Goal: Information Seeking & Learning: Learn about a topic

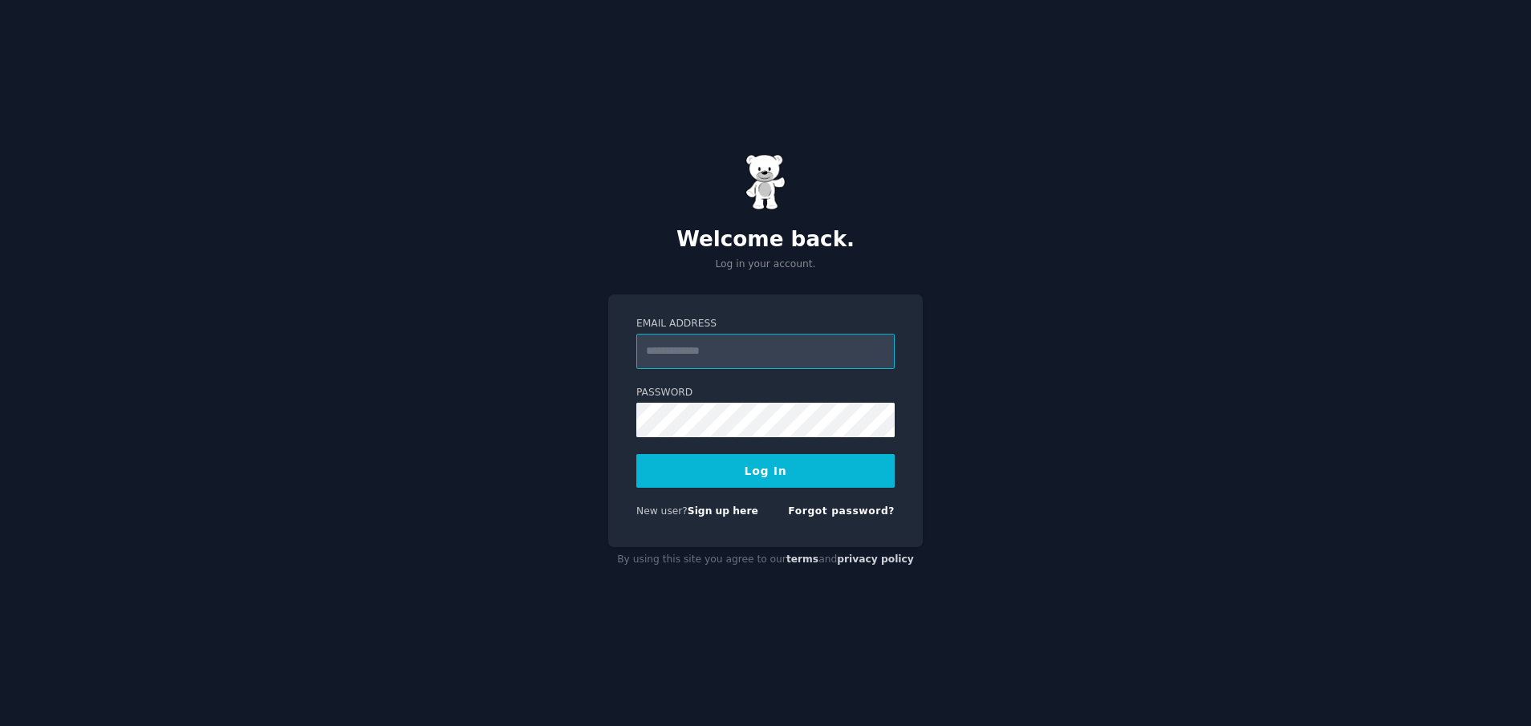
type input "**********"
click at [761, 473] on button "Log In" at bounding box center [765, 471] width 258 height 34
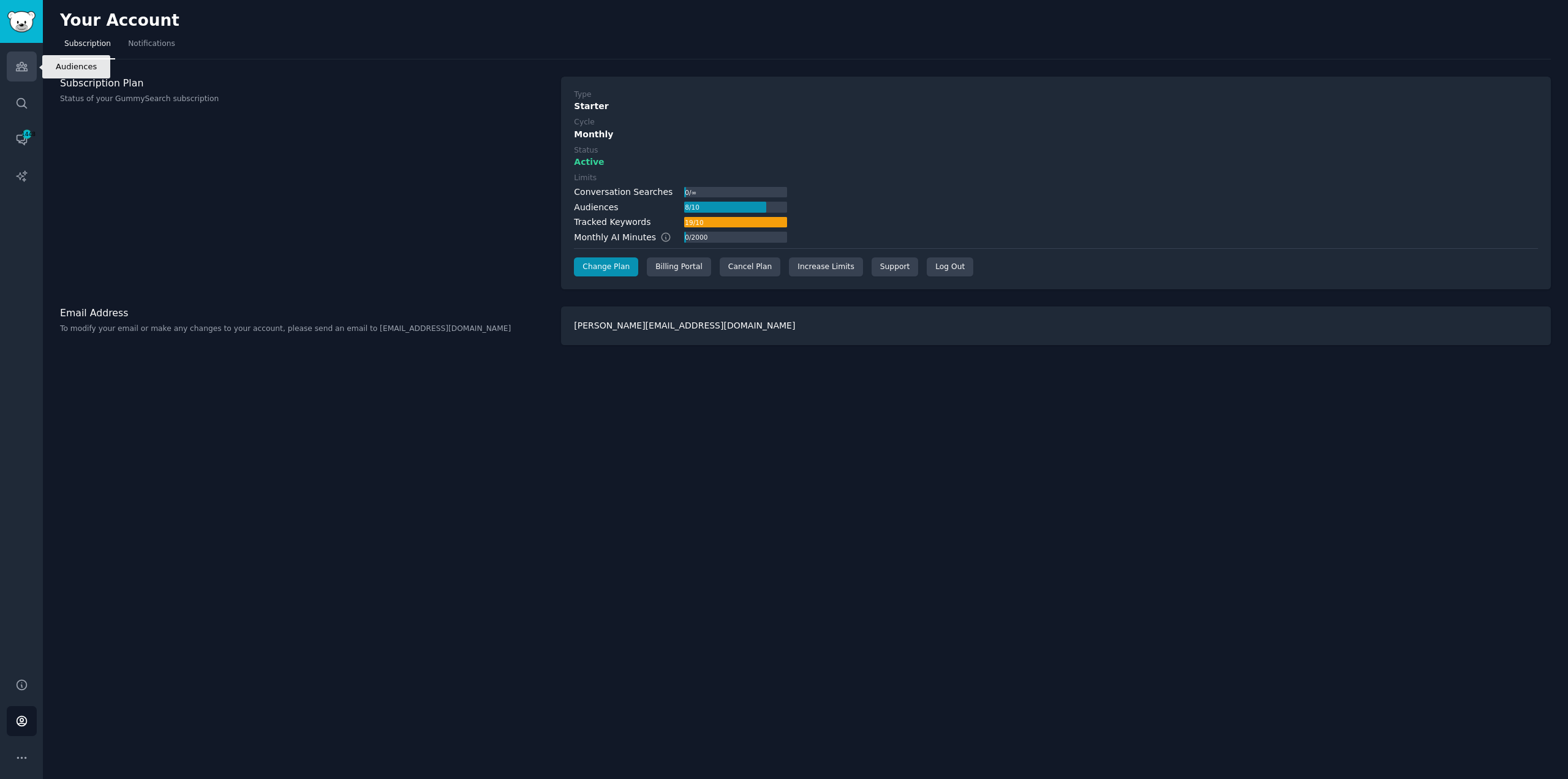
click at [20, 64] on icon "Sidebar" at bounding box center [21, 66] width 11 height 8
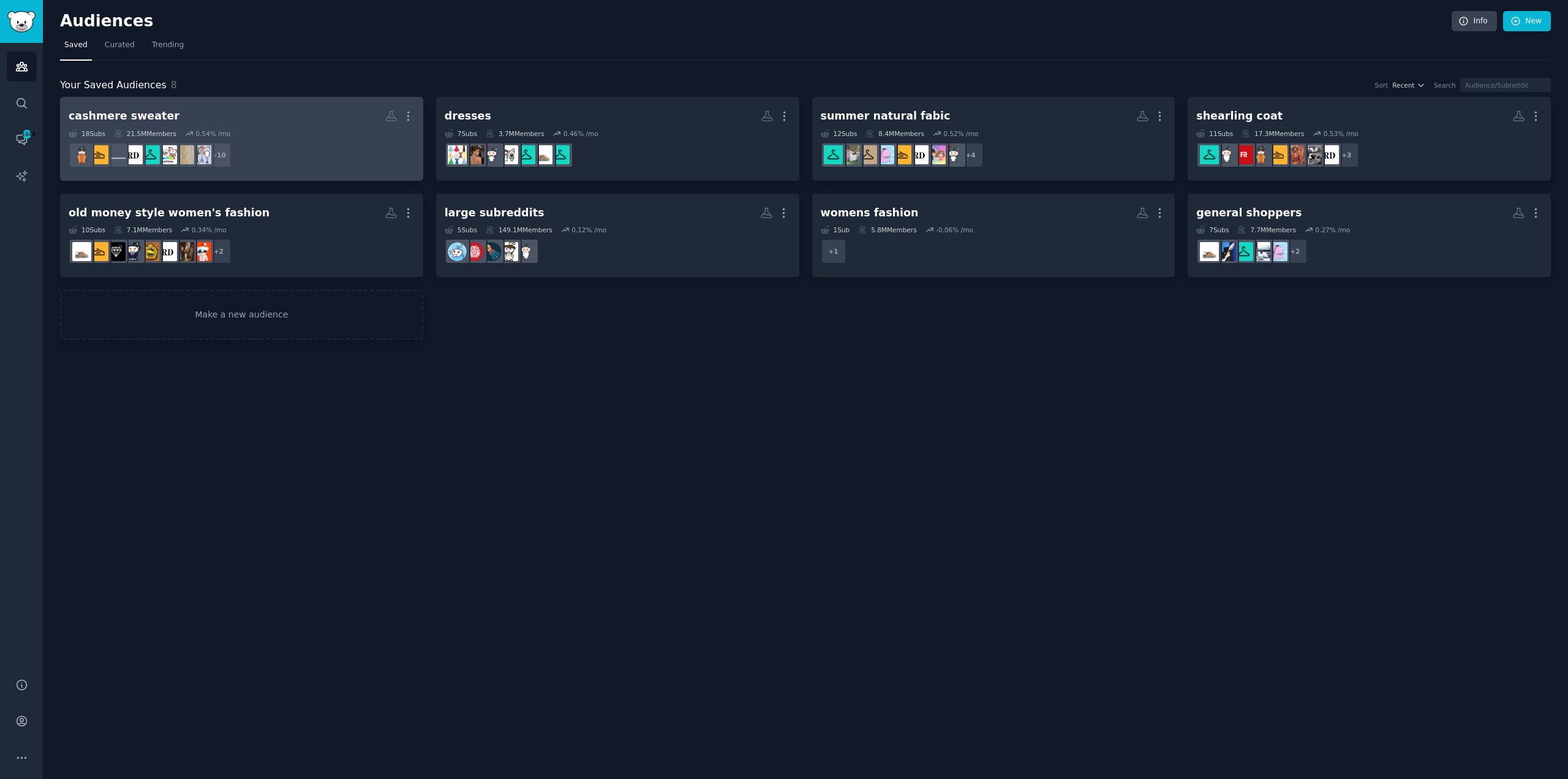
click at [266, 136] on div "18 Sub s 21.5M Members 0.54 % /mo" at bounding box center [241, 133] width 346 height 8
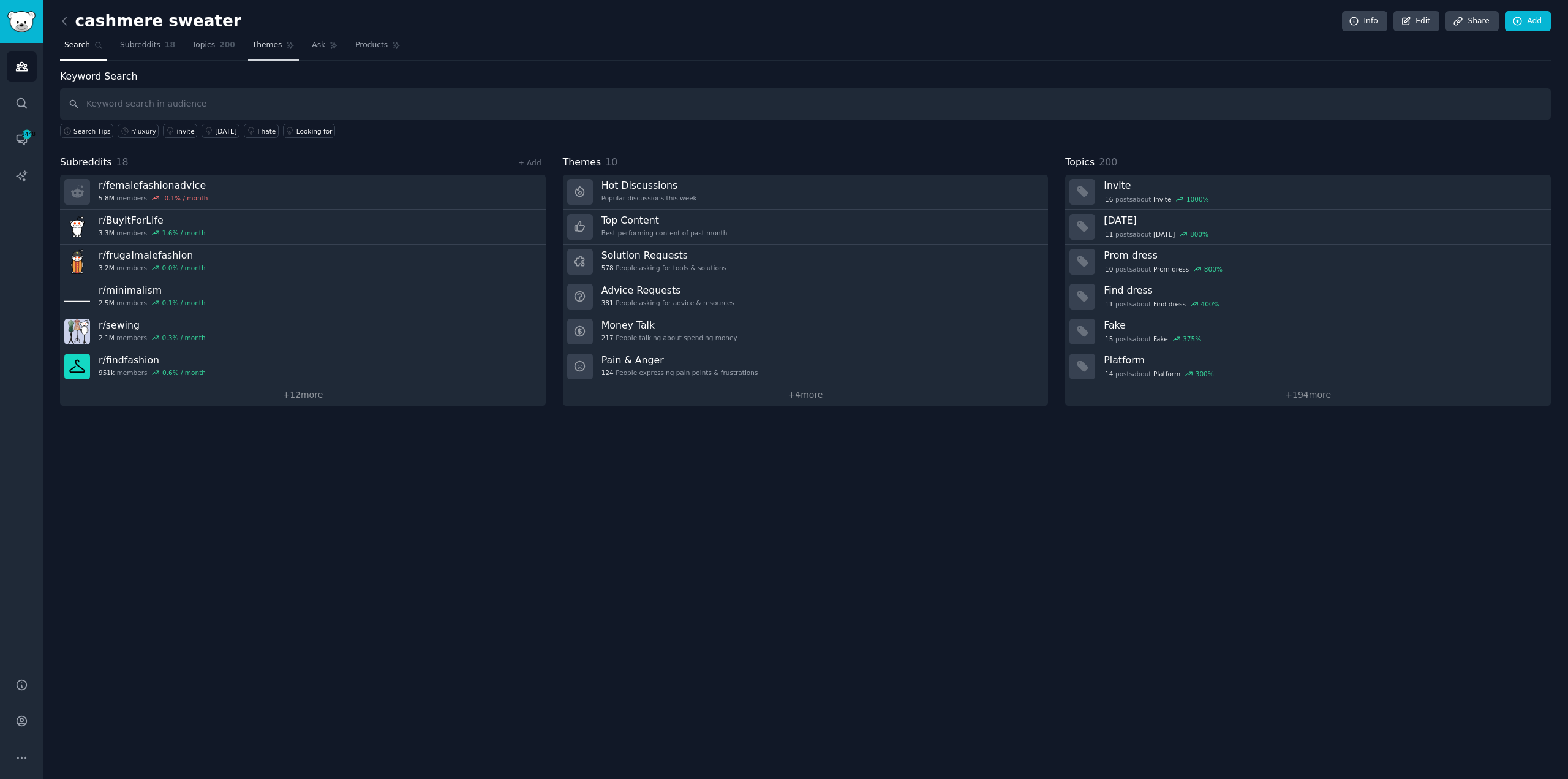
click at [259, 46] on span "Themes" at bounding box center [267, 45] width 30 height 11
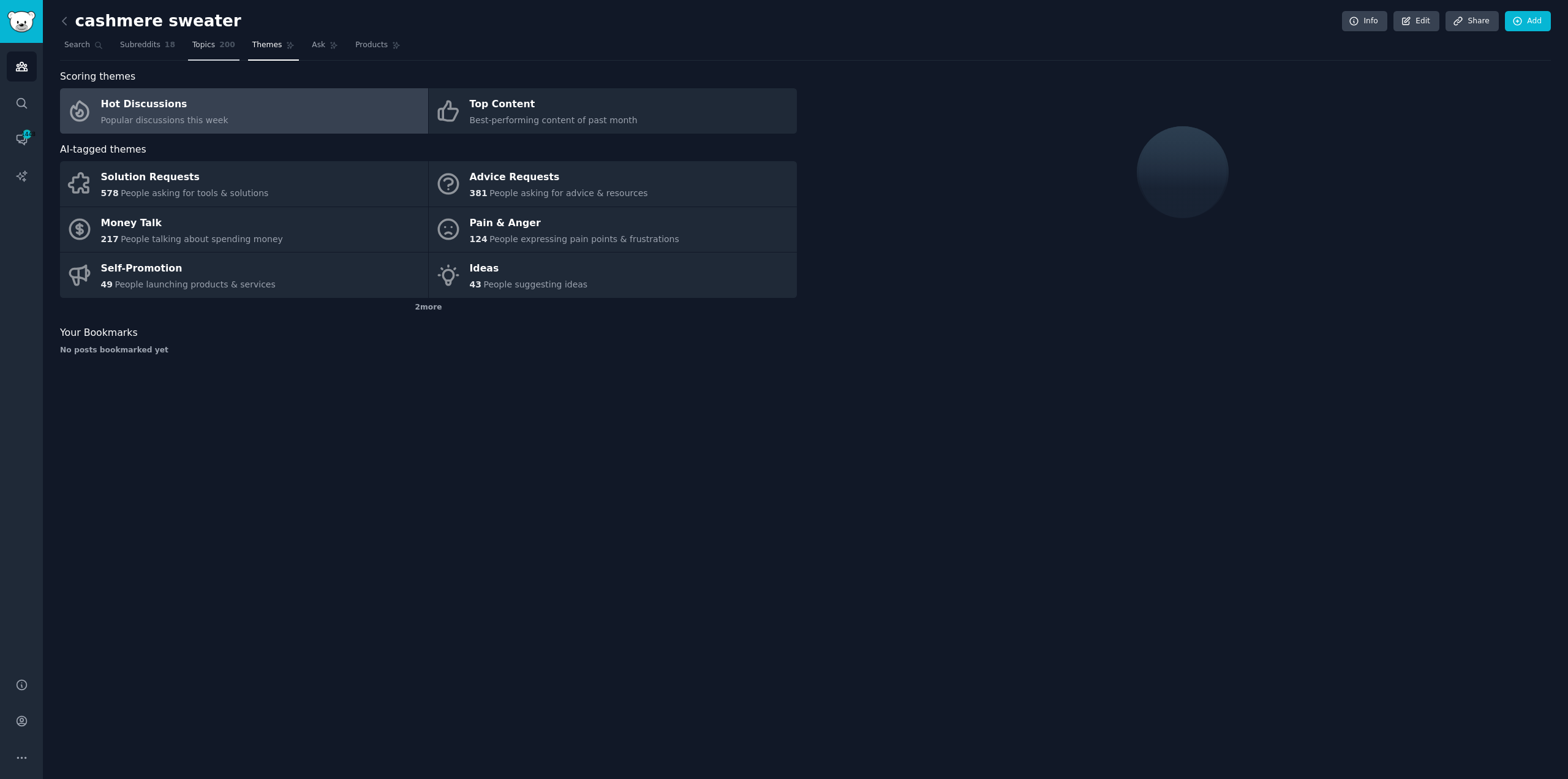
click at [208, 50] on span "Topics" at bounding box center [204, 45] width 23 height 11
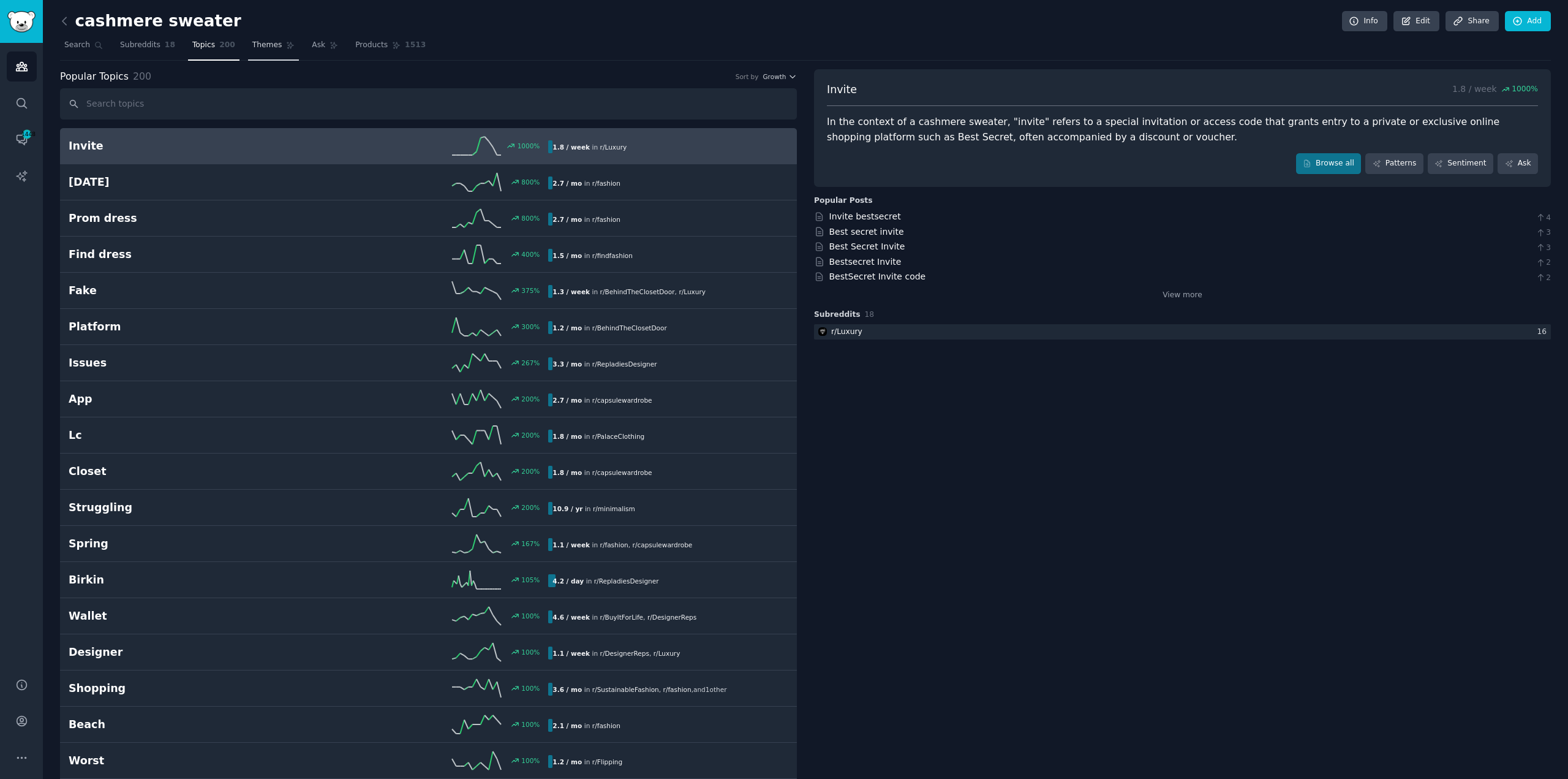
click at [259, 48] on span "Themes" at bounding box center [267, 45] width 30 height 11
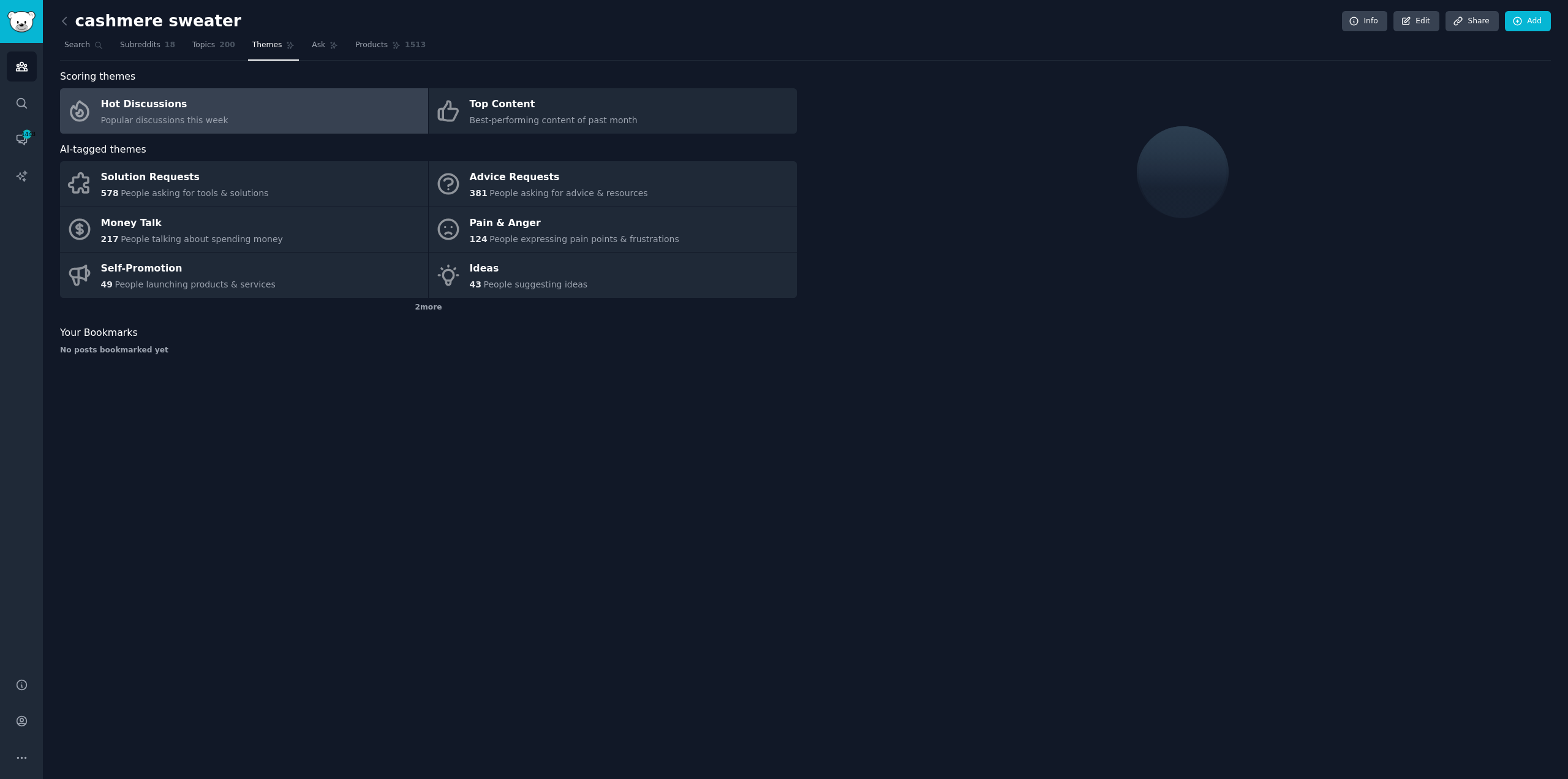
click at [263, 114] on link "Hot Discussions Popular discussions this week" at bounding box center [244, 111] width 368 height 45
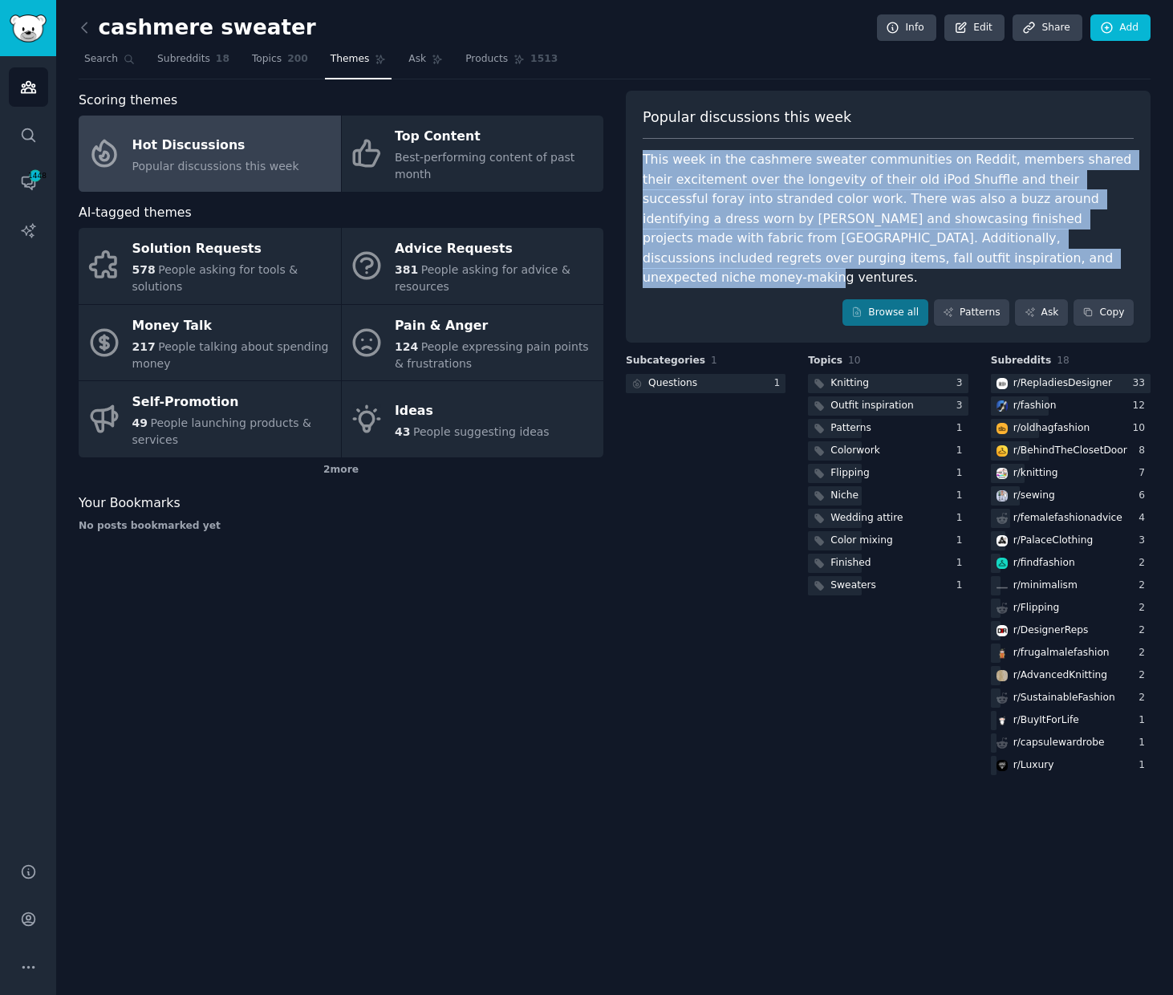
drag, startPoint x: 640, startPoint y: 150, endPoint x: 1063, endPoint y: 256, distance: 435.2
click at [1063, 256] on div "Popular discussions this week This week in the cashmere sweater communities on …" at bounding box center [888, 217] width 525 height 253
copy div "This week in the cashmere sweater communities on Reddit, members shared their e…"
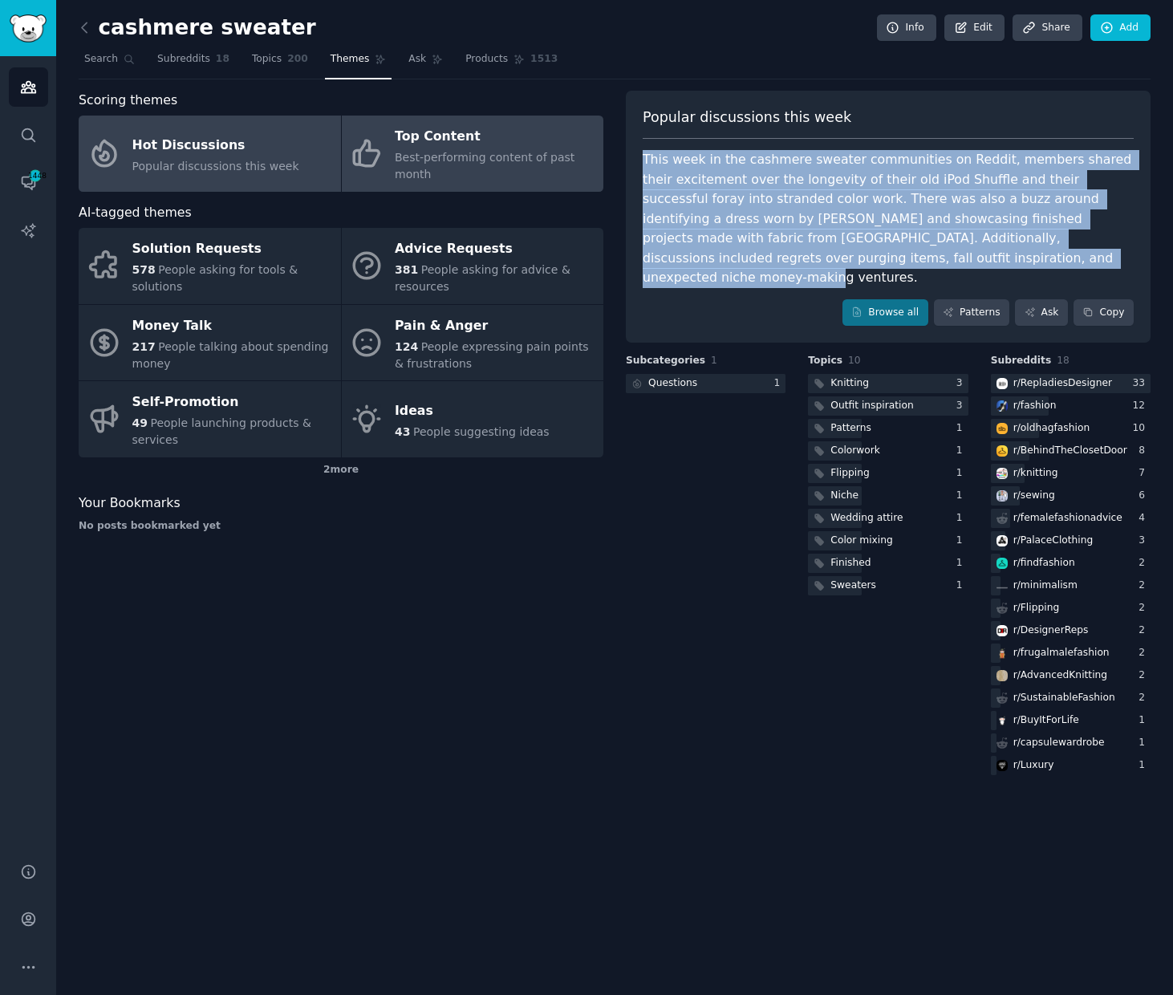
click at [427, 168] on span "Best-performing content of past month" at bounding box center [485, 166] width 180 height 30
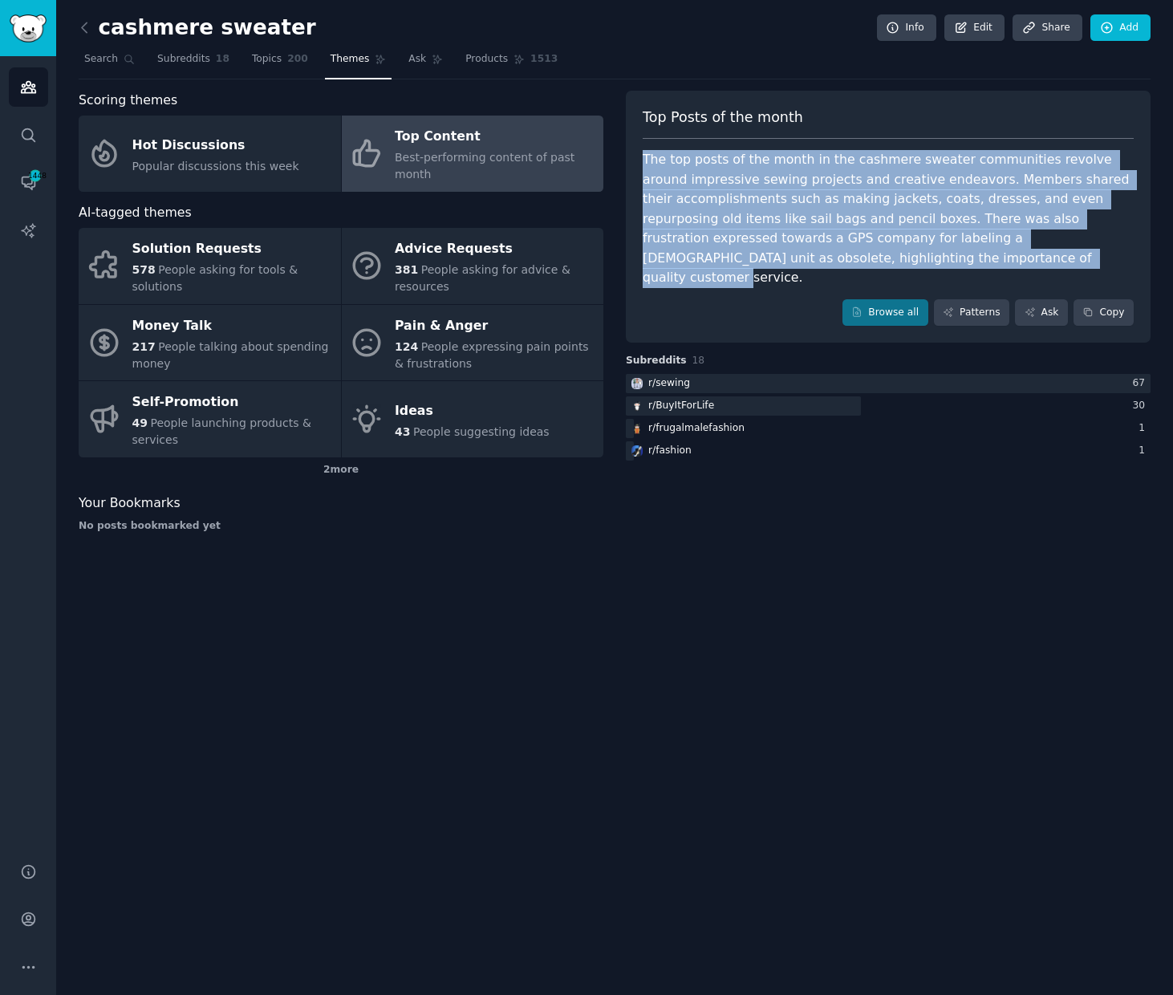
drag, startPoint x: 637, startPoint y: 152, endPoint x: 999, endPoint y: 253, distance: 375.8
click at [999, 253] on div "Top Posts of the month The top posts of the month in the cashmere sweater commu…" at bounding box center [888, 217] width 525 height 253
copy div "The top posts of the month in the cashmere sweater communities revolve around i…"
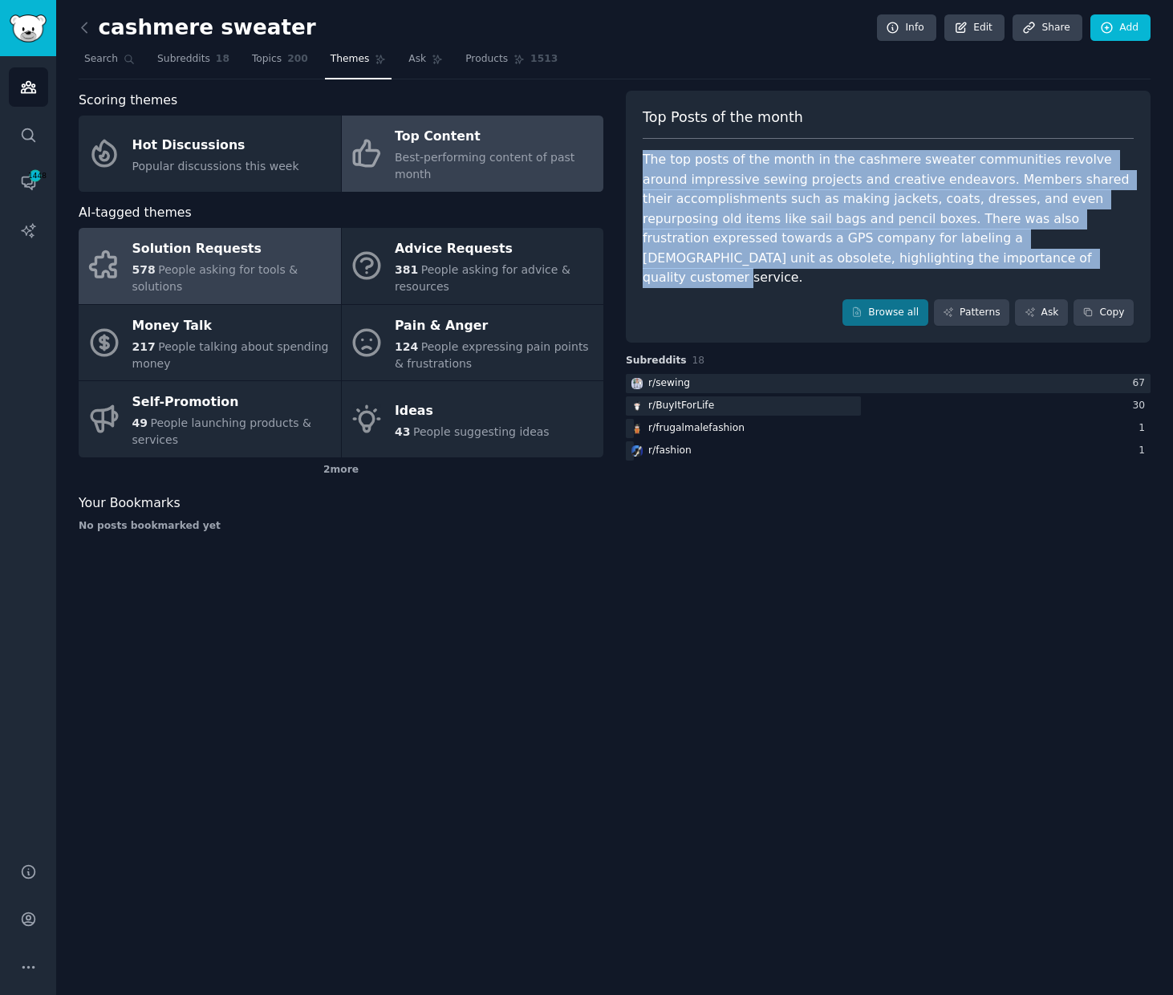
click at [136, 254] on div "Solution Requests" at bounding box center [232, 250] width 201 height 26
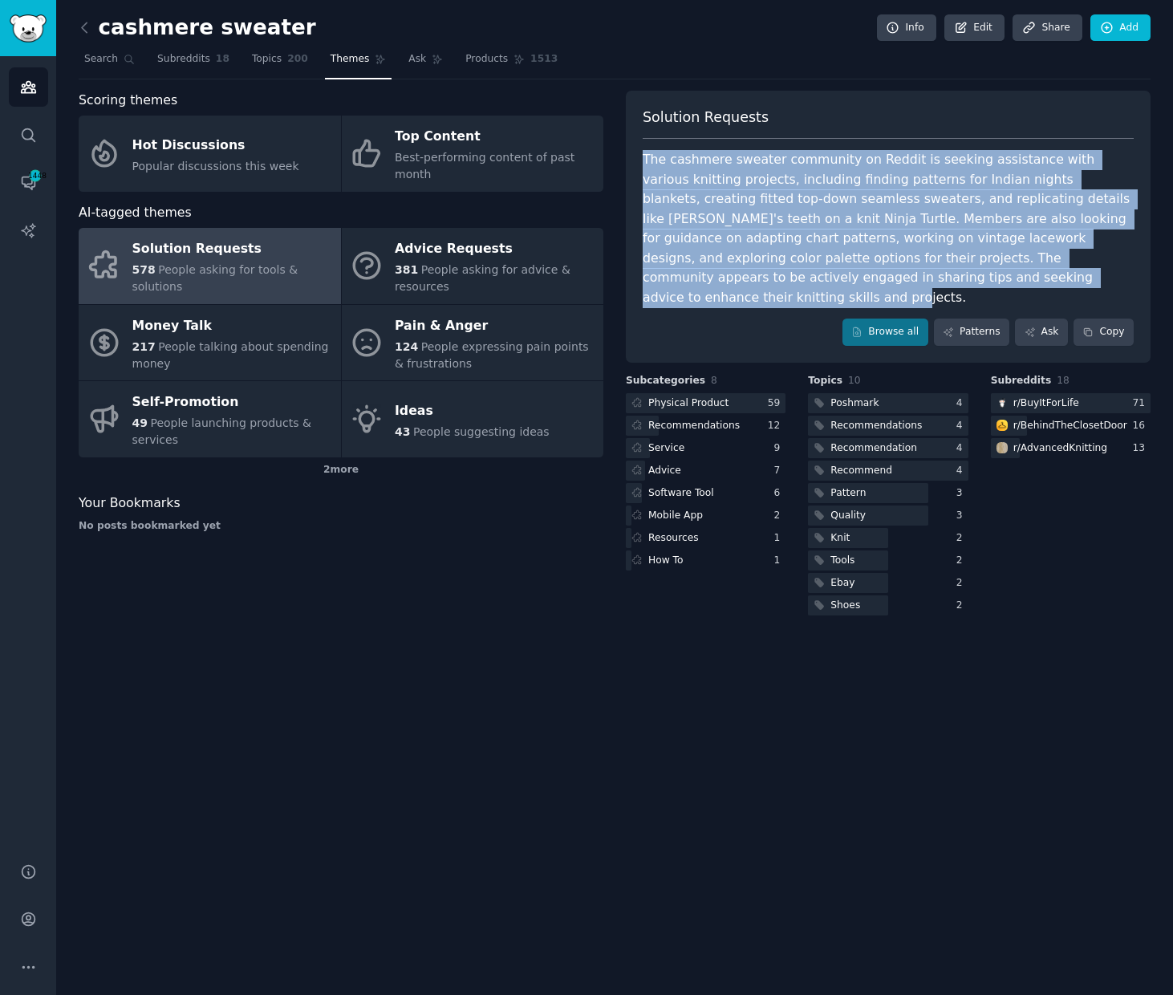
drag, startPoint x: 641, startPoint y: 150, endPoint x: 1116, endPoint y: 277, distance: 491.7
click at [1116, 277] on div "Solution Requests The cashmere sweater community on Reddit is seeking assistanc…" at bounding box center [888, 227] width 525 height 272
copy div "The cashmere sweater community on Reddit is seeking assistance with various kni…"
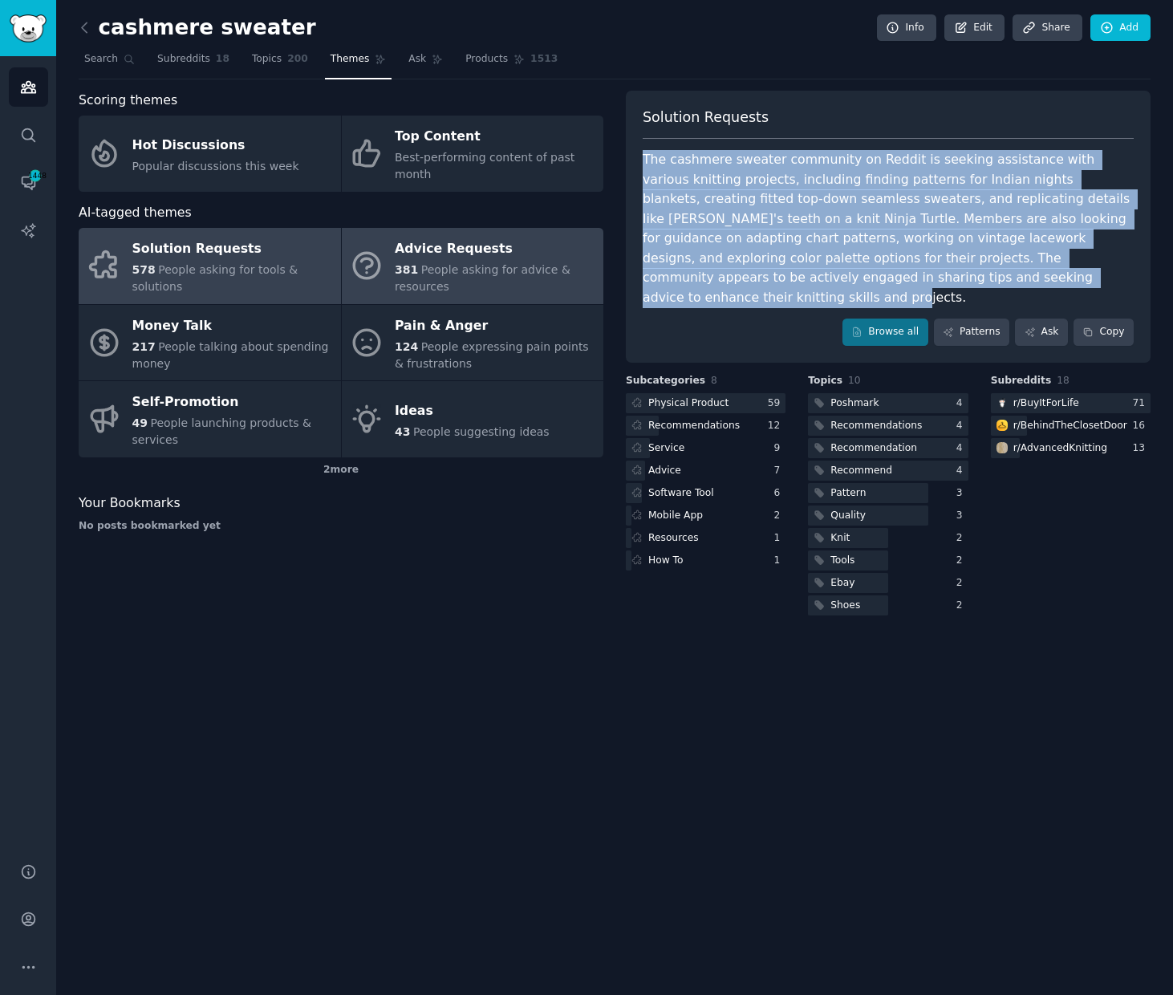
click at [438, 256] on div "Advice Requests" at bounding box center [495, 250] width 201 height 26
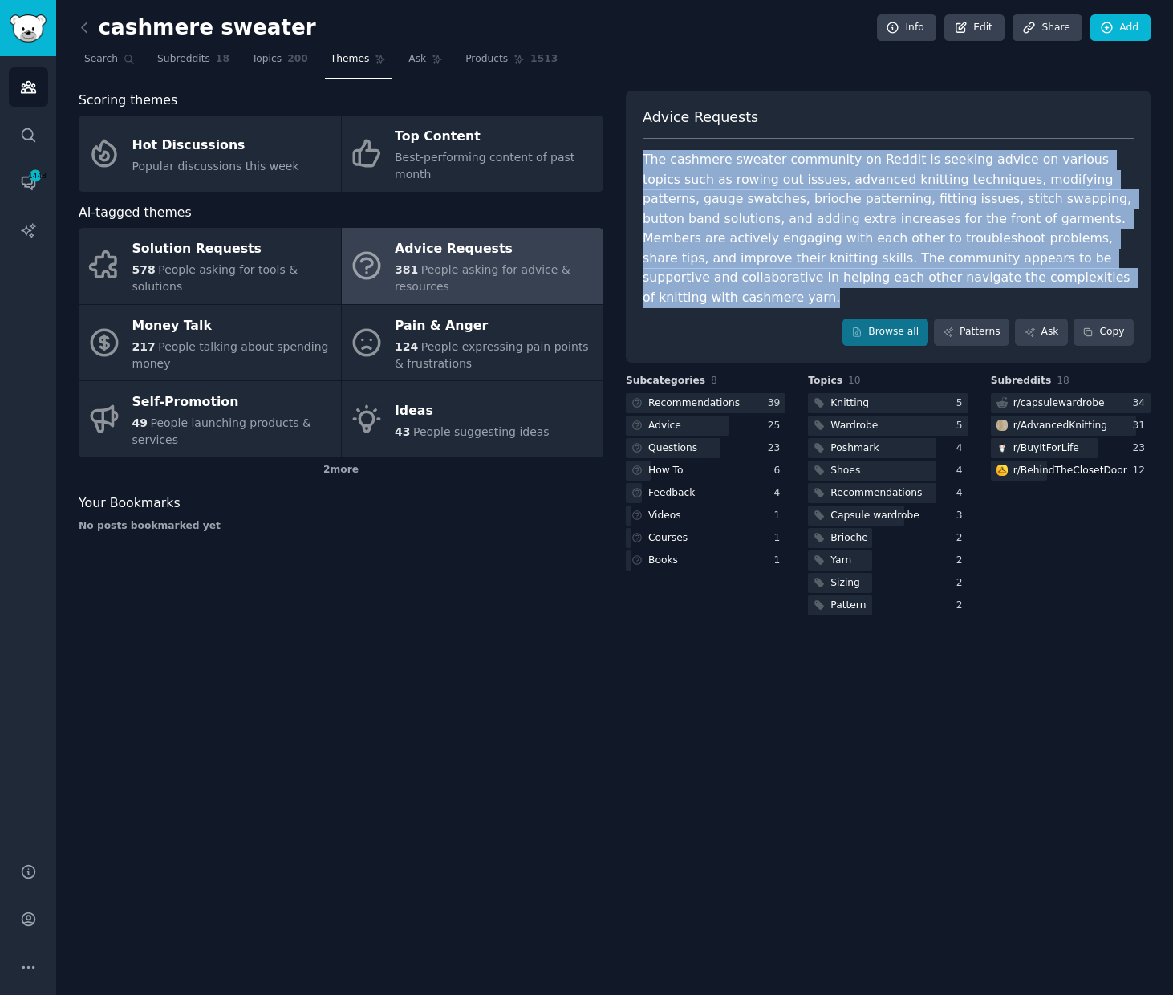
drag, startPoint x: 638, startPoint y: 153, endPoint x: 795, endPoint y: 236, distance: 177.0
click at [790, 293] on div "Advice Requests The cashmere sweater community on Reddit is seeking advice on v…" at bounding box center [888, 227] width 525 height 272
copy div "The cashmere sweater community on Reddit is seeking advice on various topics su…"
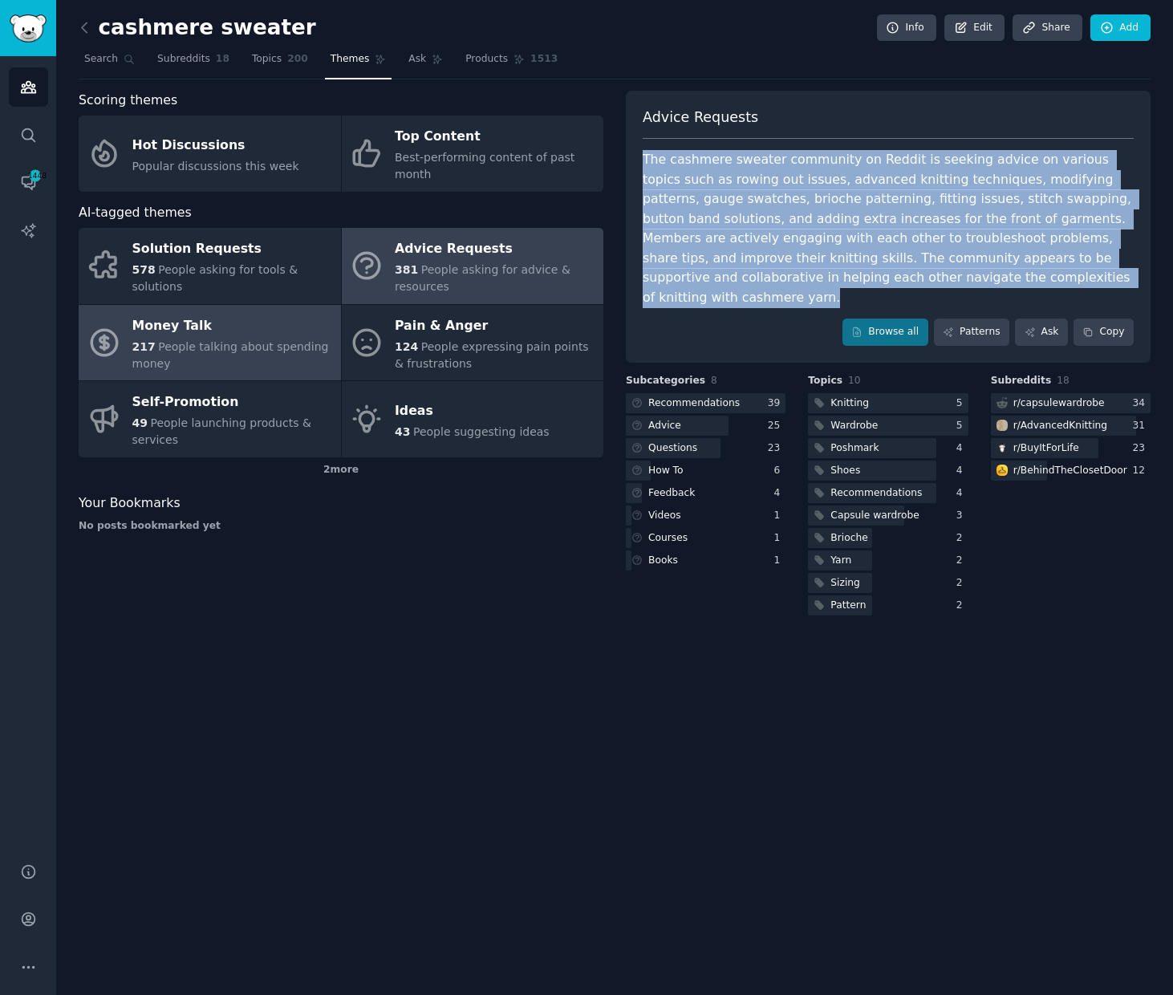
click at [186, 335] on div "Money Talk" at bounding box center [232, 326] width 201 height 26
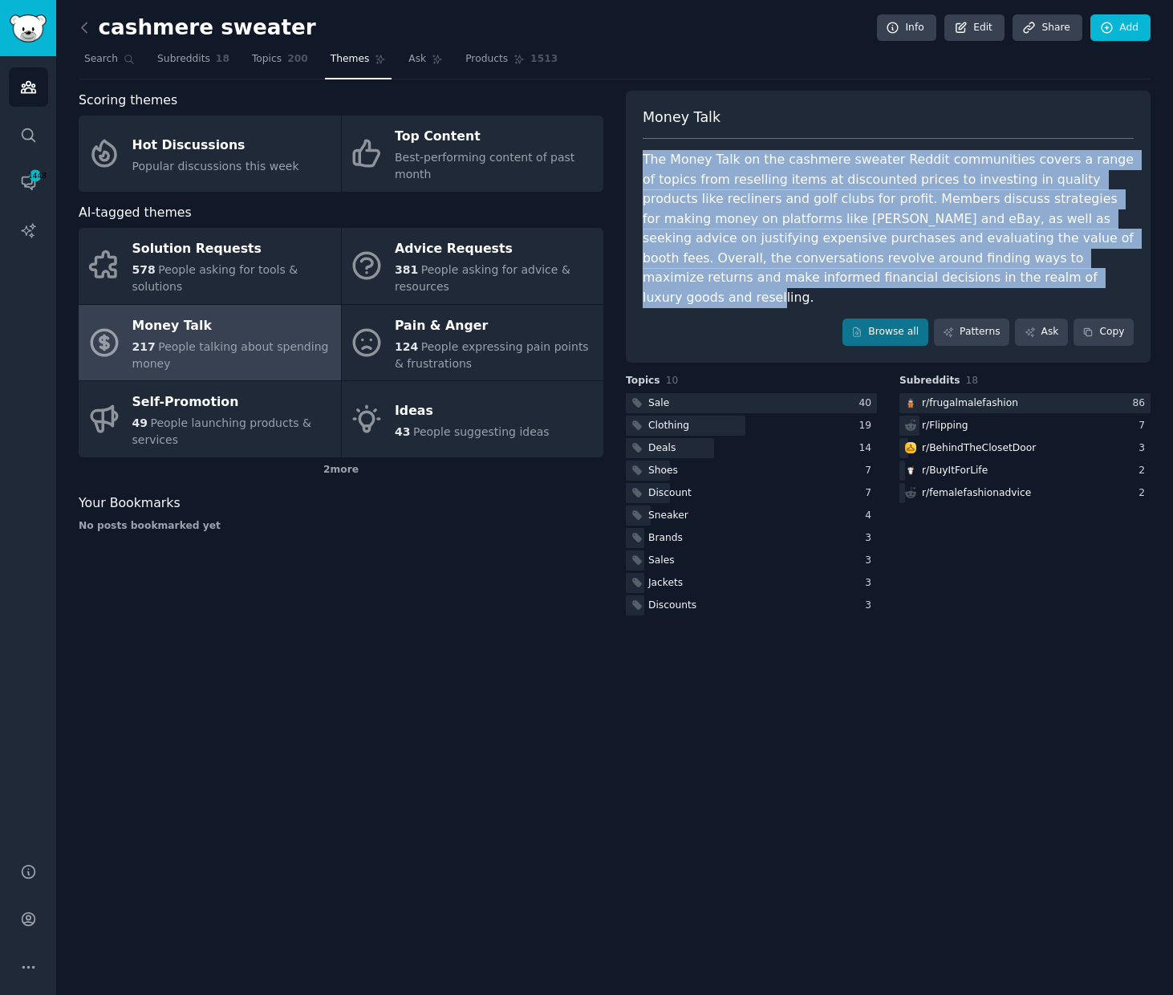
drag, startPoint x: 644, startPoint y: 153, endPoint x: 980, endPoint y: 235, distance: 345.3
click at [1092, 277] on div "The Money Talk on the cashmere sweater Reddit communities covers a range of top…" at bounding box center [888, 228] width 491 height 157
copy div "The Money Talk on the cashmere sweater Reddit communities covers a range of top…"
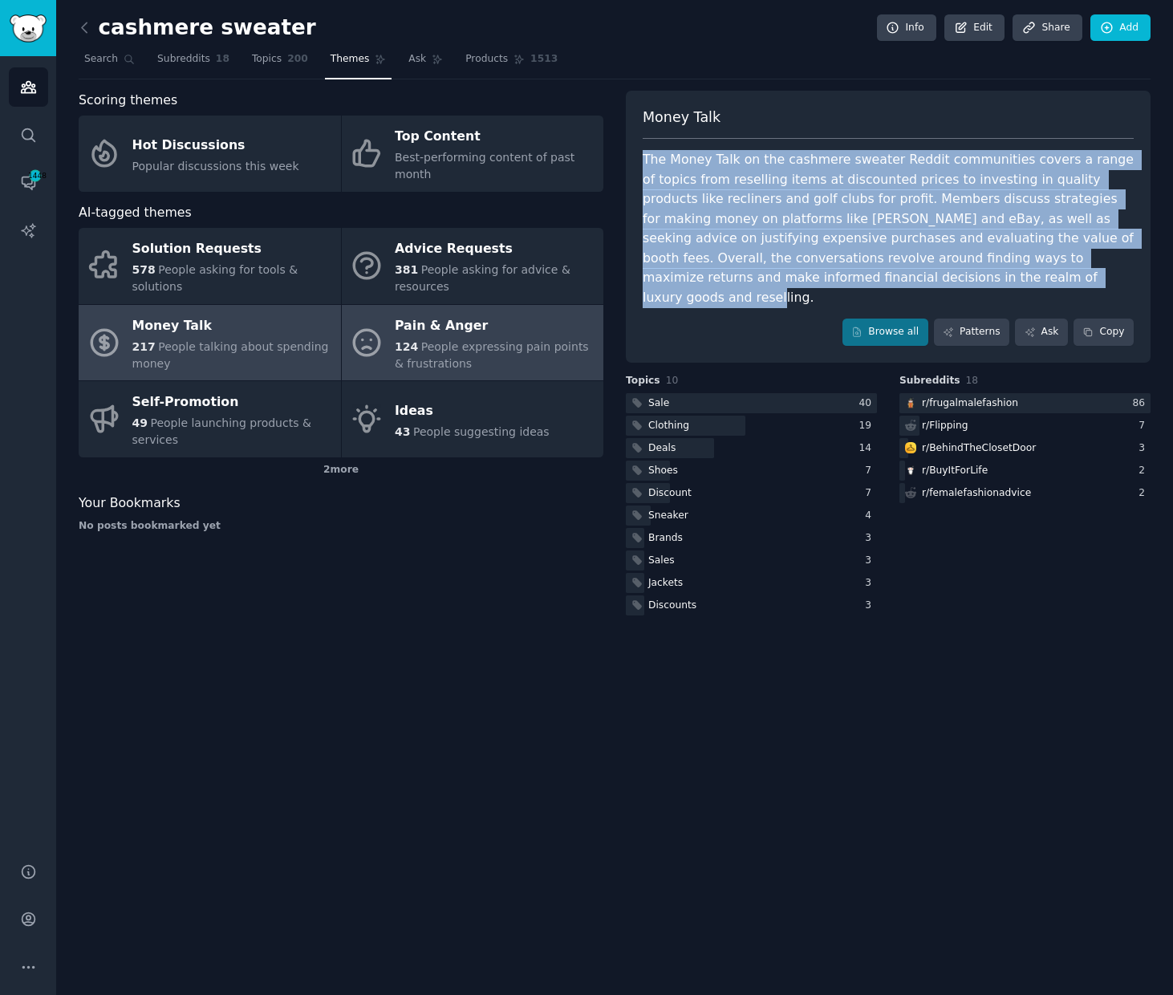
click at [441, 322] on div "Pain & Anger" at bounding box center [495, 326] width 201 height 26
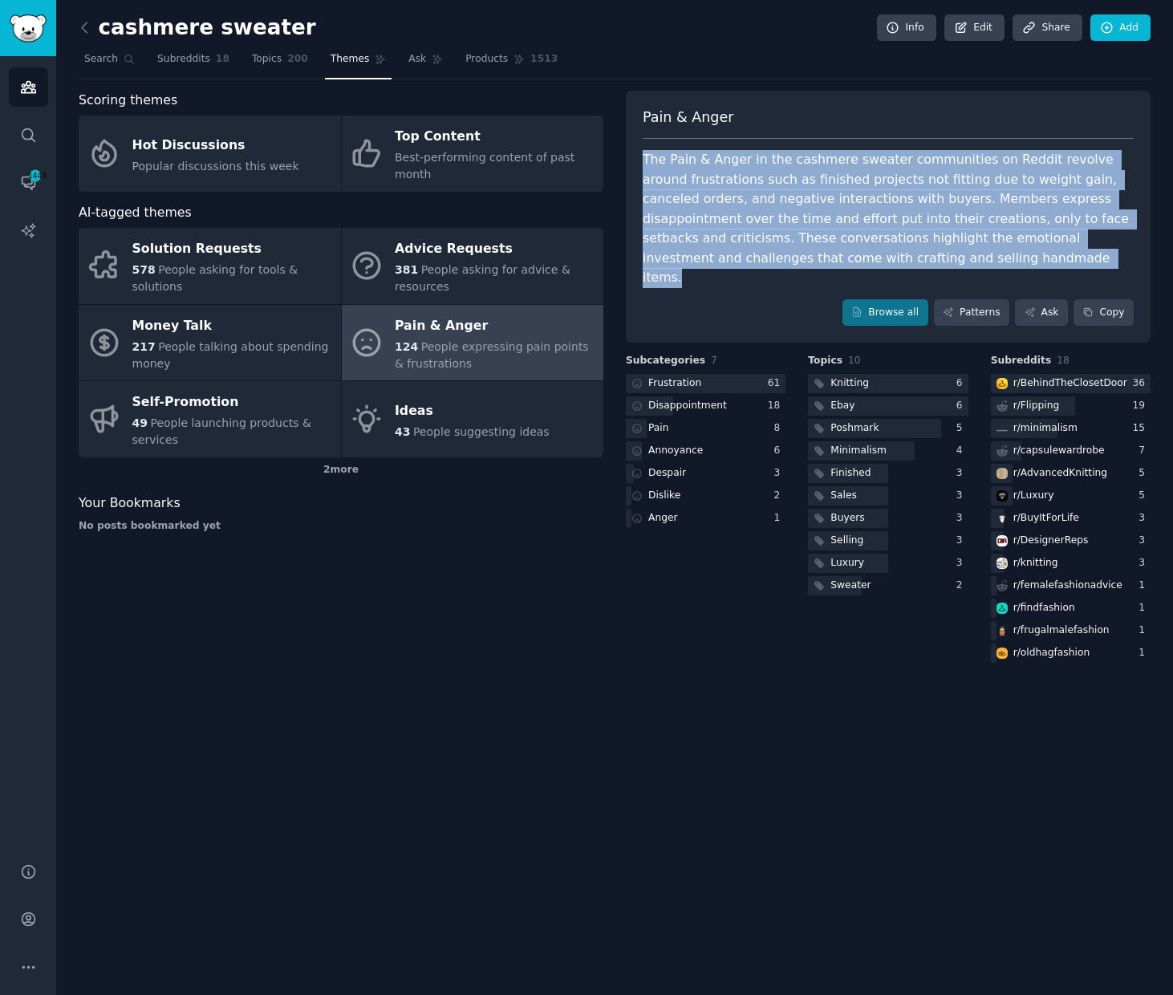
drag, startPoint x: 646, startPoint y: 153, endPoint x: 1086, endPoint y: 256, distance: 451.6
click at [1086, 256] on div "The Pain & Anger in the cashmere sweater communities on Reddit revolve around f…" at bounding box center [888, 219] width 491 height 138
copy div "The Pain & Anger in the cashmere sweater communities on Reddit revolve around f…"
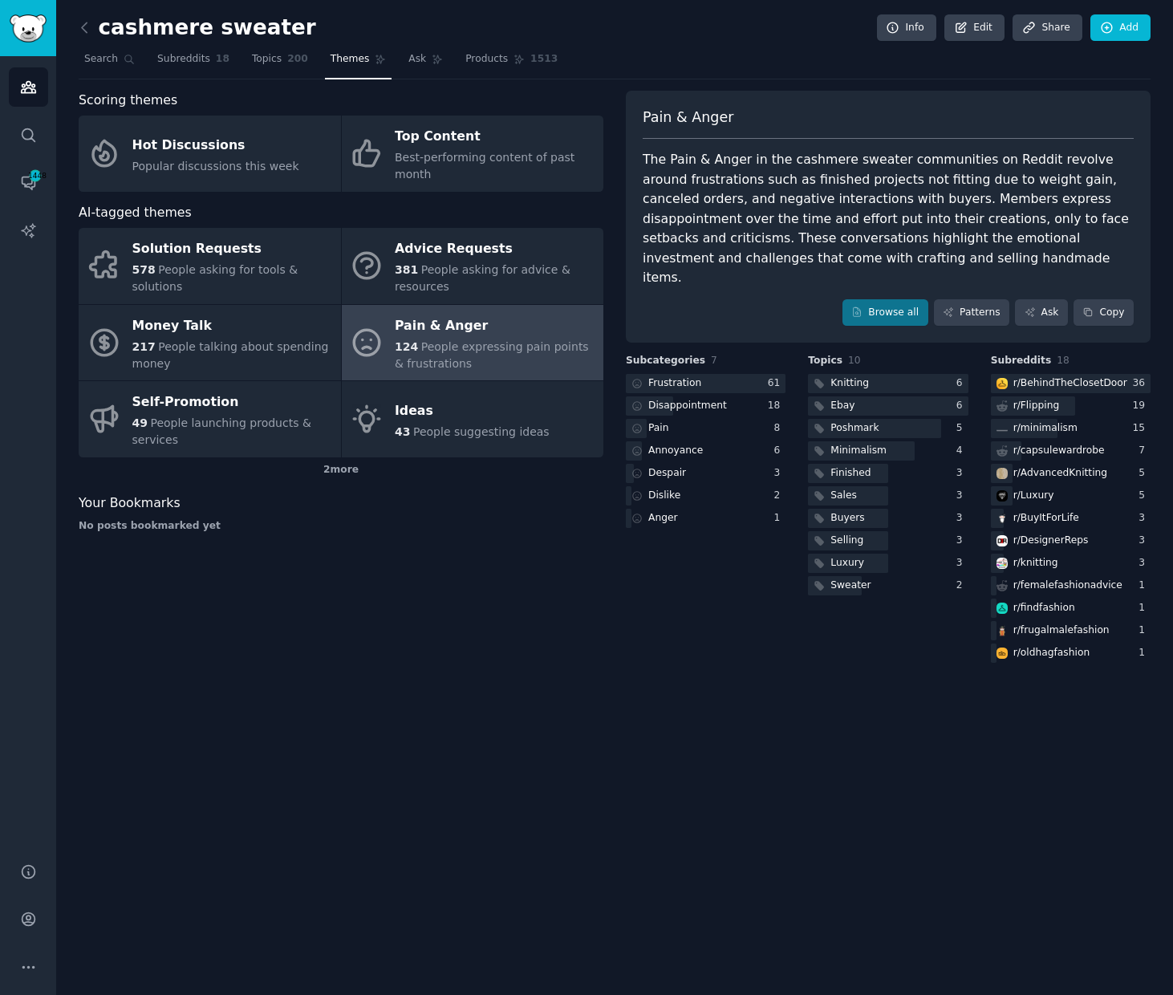
click at [479, 699] on div "cashmere sweater Info Edit Share Add Search Subreddits 18 Topics 200 Themes Ask…" at bounding box center [614, 497] width 1117 height 995
click at [26, 86] on icon "Sidebar" at bounding box center [28, 87] width 17 height 17
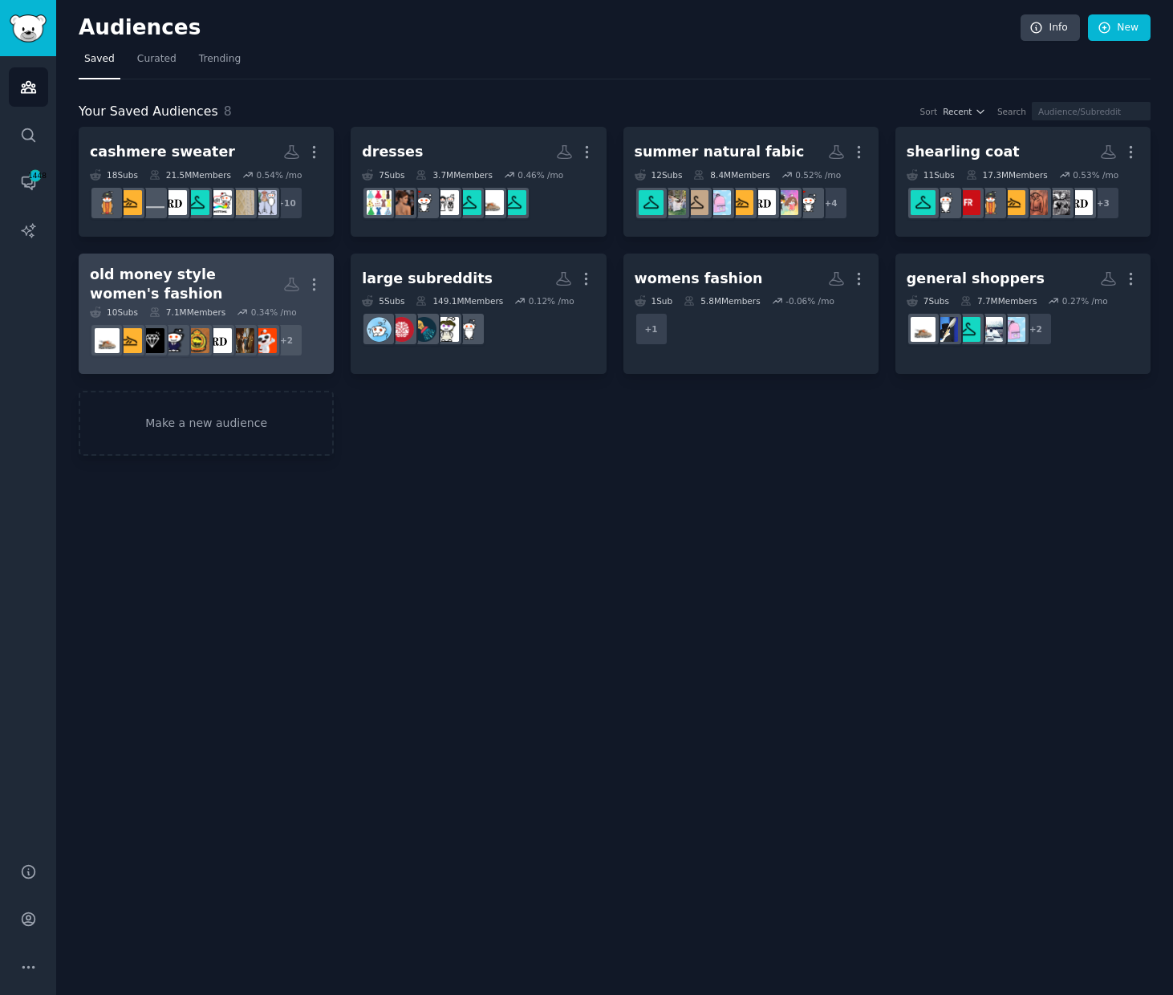
click at [177, 278] on div "old money style women's fashion" at bounding box center [186, 284] width 193 height 39
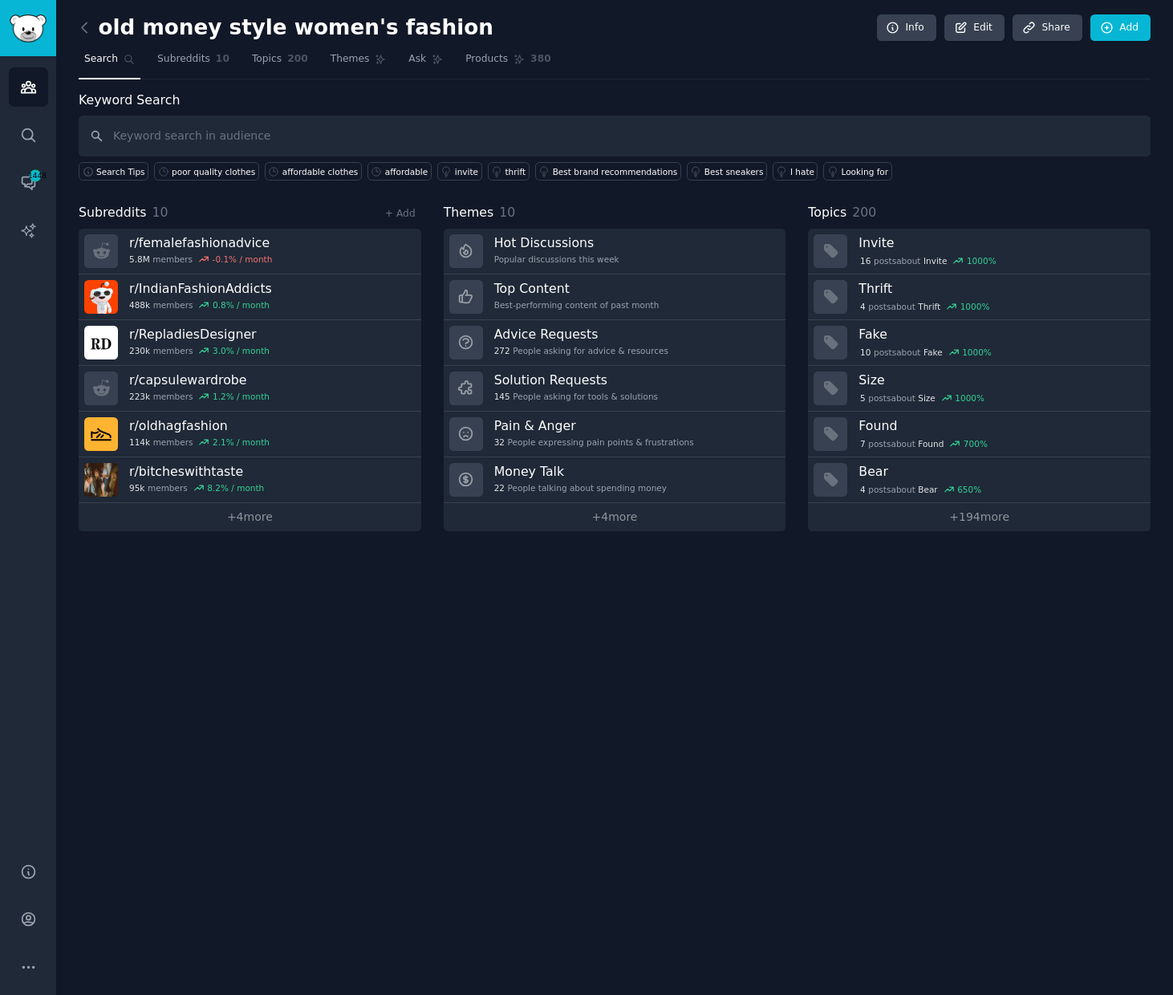
click at [615, 725] on div "old money style women's fashion Info Edit Share Add Search Subreddits 10 Topics…" at bounding box center [614, 497] width 1117 height 995
click at [347, 66] on link "Themes" at bounding box center [358, 63] width 67 height 33
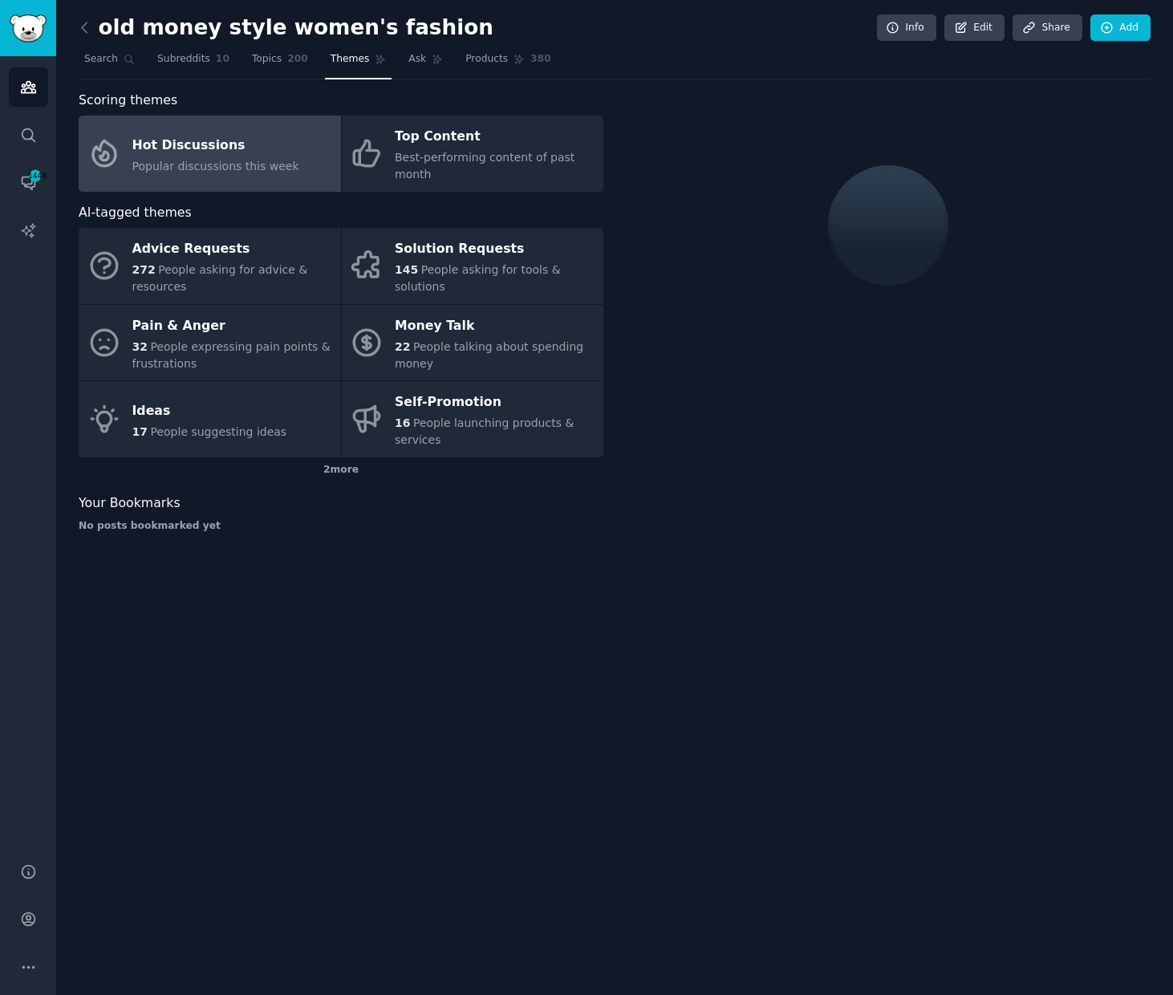
click at [194, 152] on div "Hot Discussions" at bounding box center [215, 145] width 167 height 26
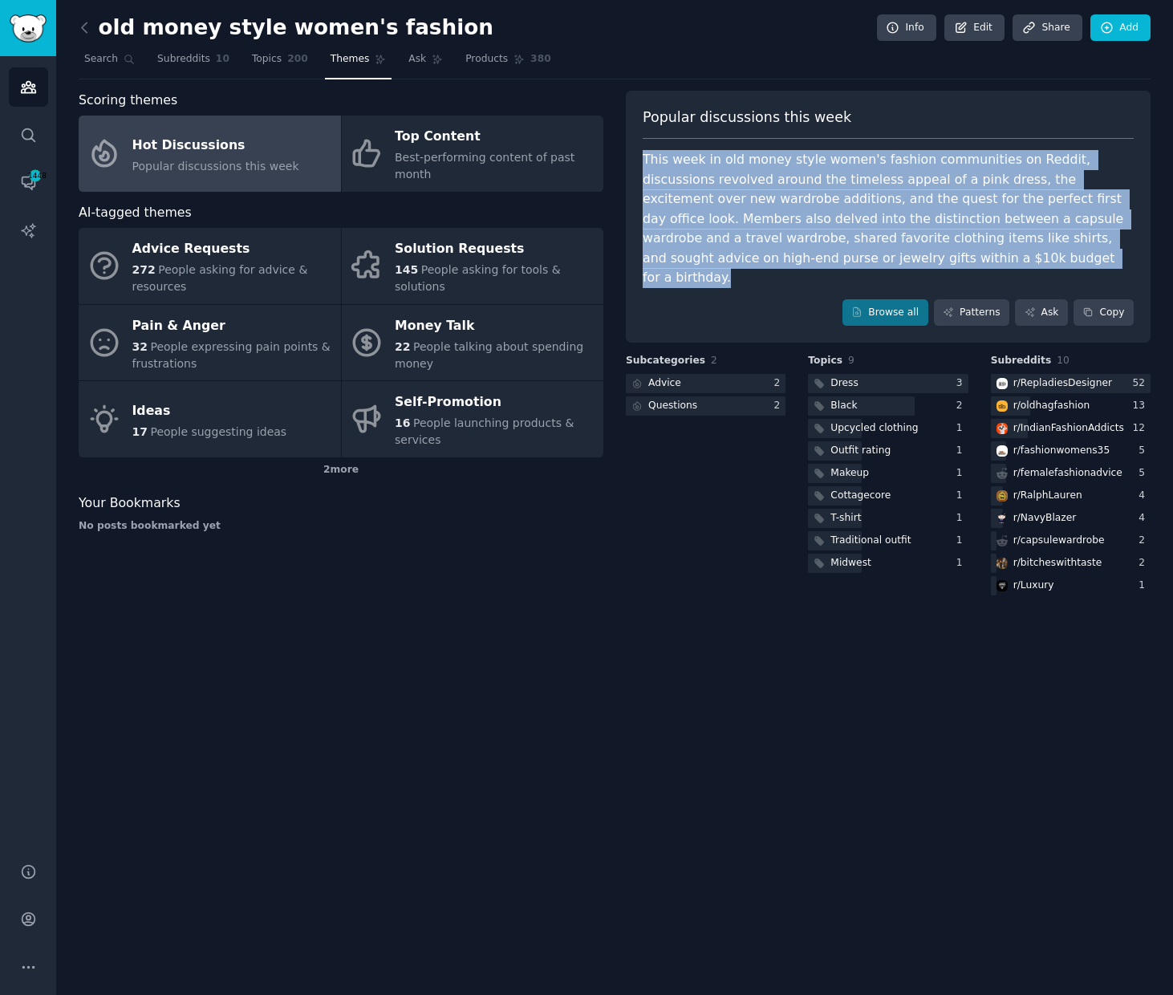
drag, startPoint x: 638, startPoint y: 152, endPoint x: 973, endPoint y: 243, distance: 346.9
click at [1067, 256] on div "Popular discussions this week This week in old money style women's fashion comm…" at bounding box center [888, 217] width 525 height 253
copy div "This week in old money style women's fashion communities on Reddit, discussions…"
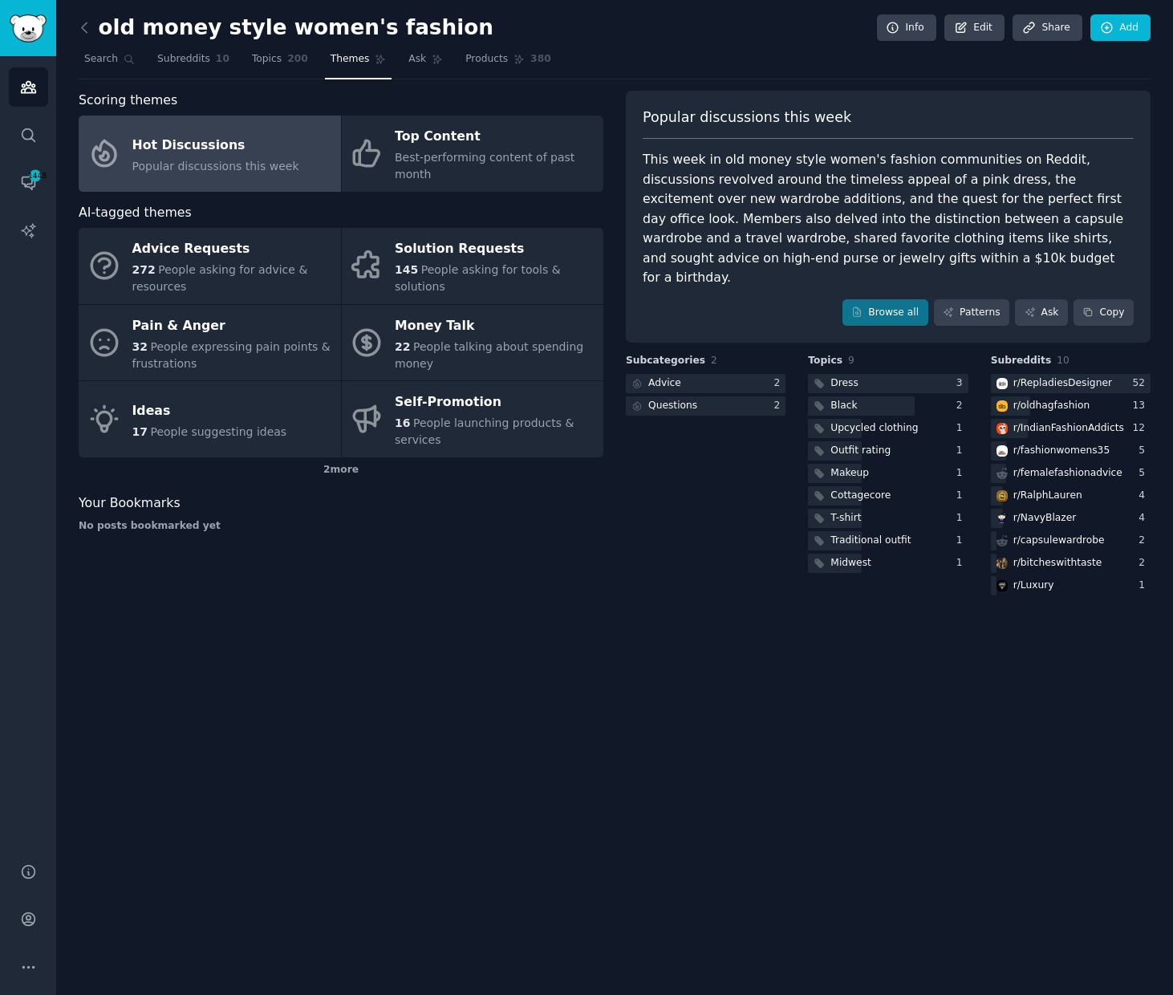
drag, startPoint x: 368, startPoint y: 640, endPoint x: 435, endPoint y: 535, distance: 124.9
click at [368, 640] on div "old money style women's fashion Info Edit Share Add Search Subreddits 10 Topics…" at bounding box center [614, 497] width 1117 height 995
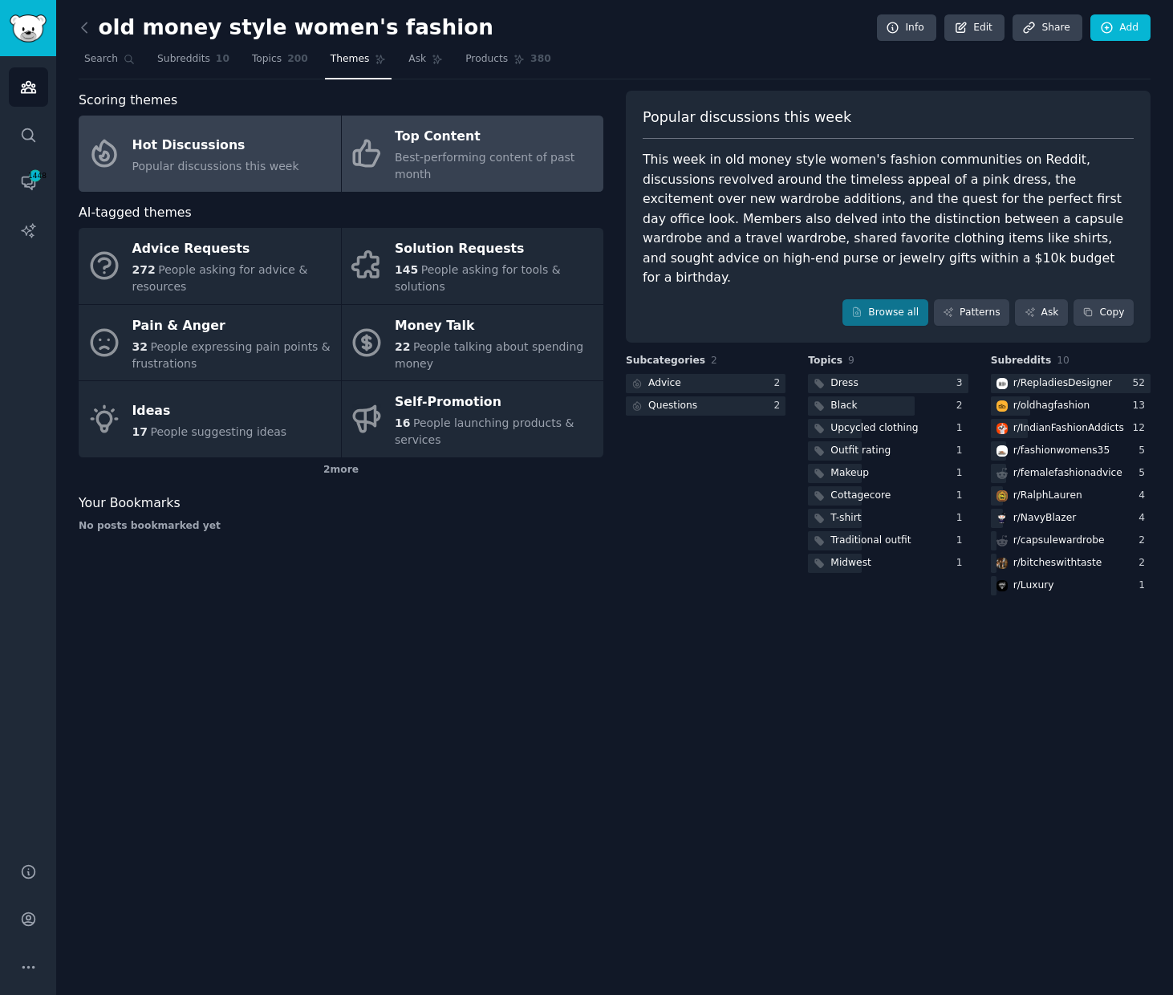
click at [445, 152] on span "Best-performing content of past month" at bounding box center [485, 166] width 180 height 30
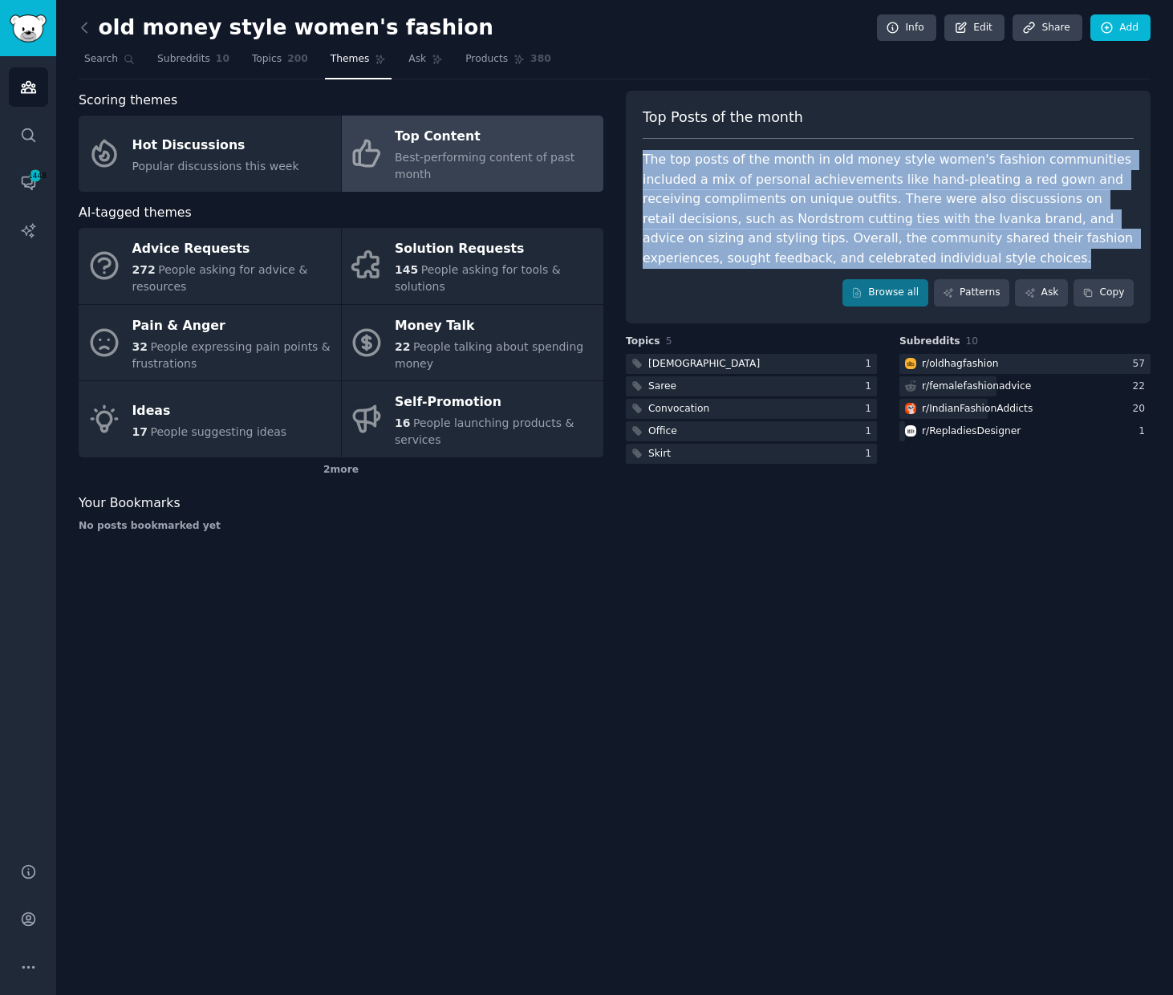
drag, startPoint x: 636, startPoint y: 152, endPoint x: 926, endPoint y: 206, distance: 295.4
click at [1000, 258] on div "Top Posts of the month The top posts of the month in old money style women's fa…" at bounding box center [888, 207] width 525 height 233
copy div "The top posts of the month in old money style women's fashion communities inclu…"
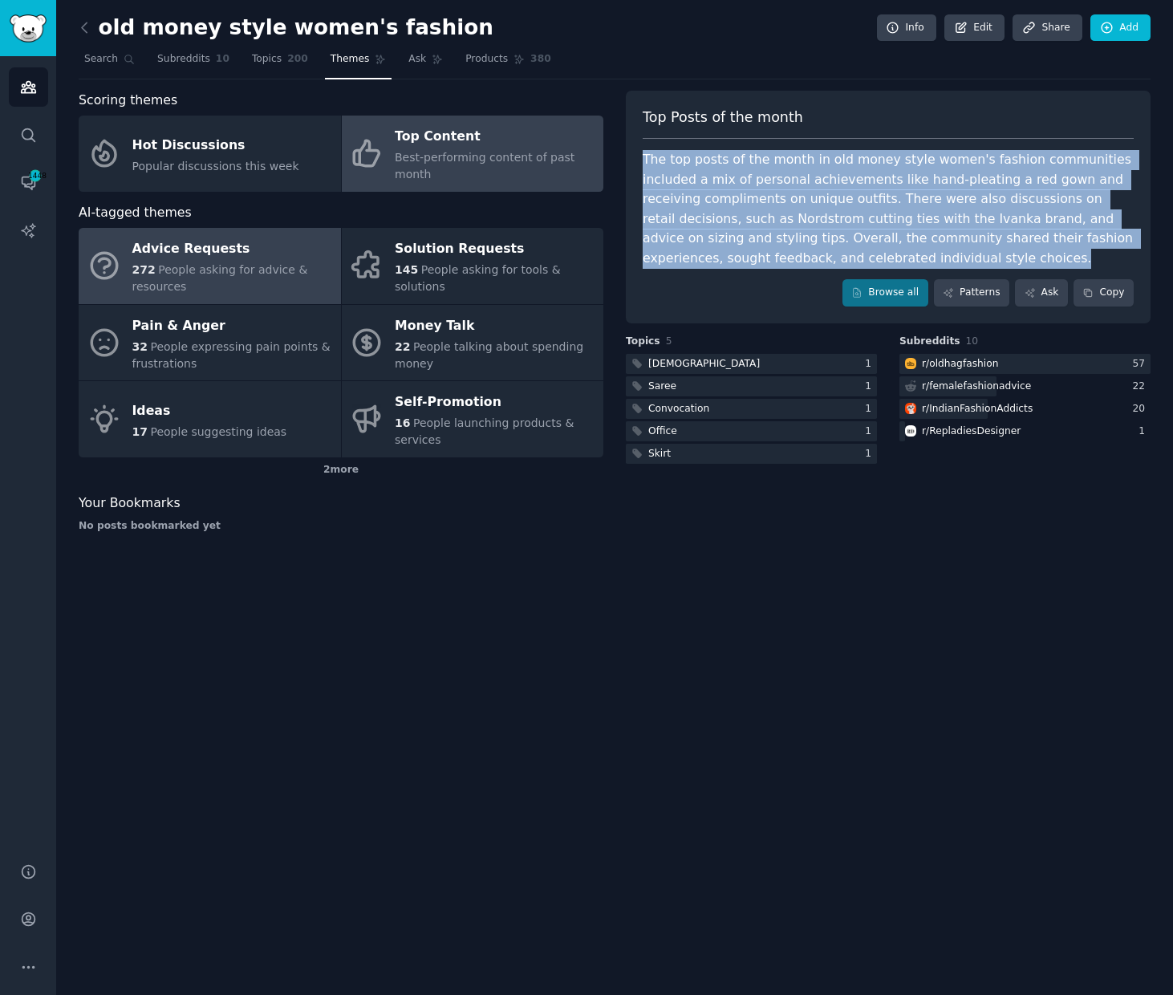
click at [213, 253] on div "Advice Requests" at bounding box center [232, 250] width 201 height 26
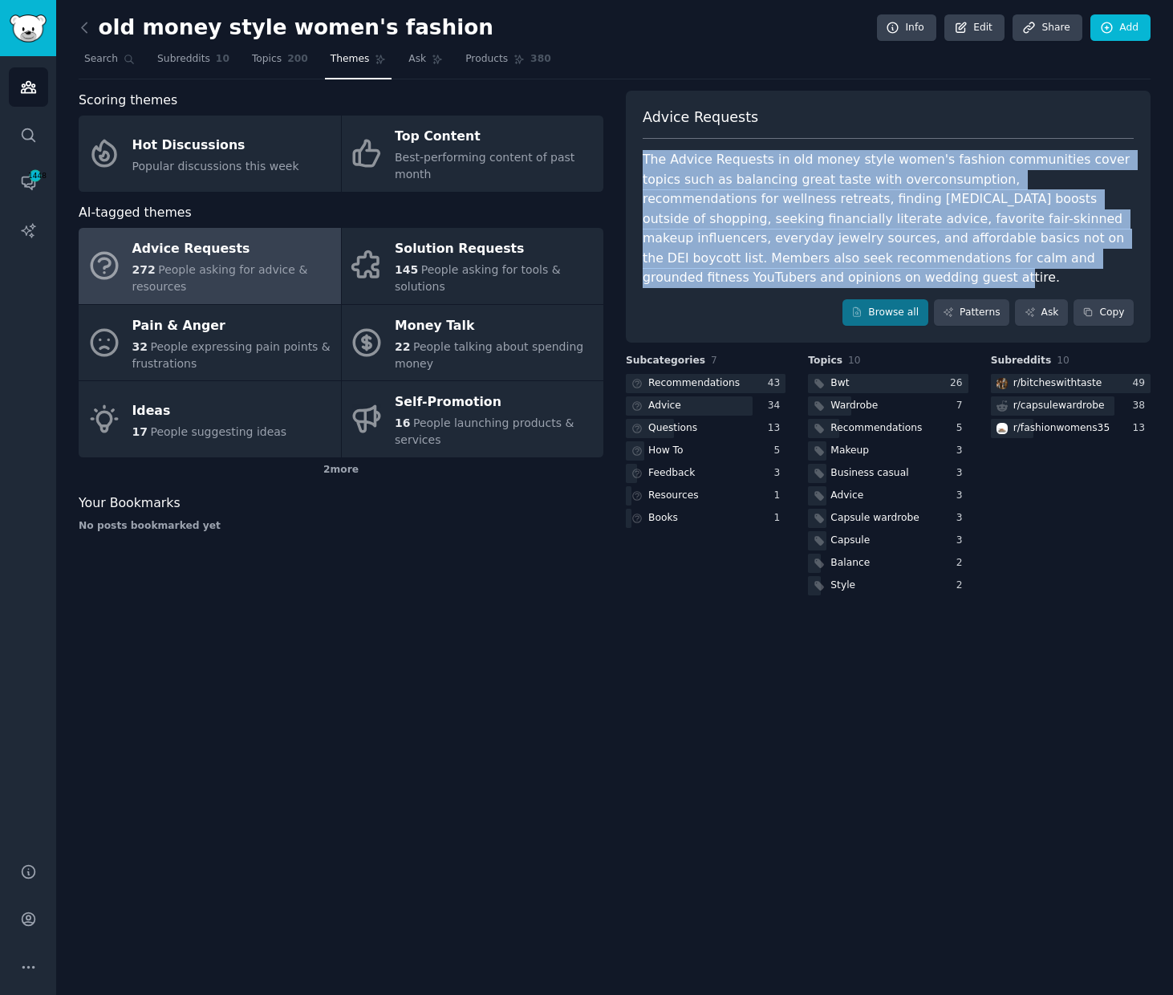
drag, startPoint x: 636, startPoint y: 145, endPoint x: 800, endPoint y: 274, distance: 208.6
click at [800, 274] on div "Advice Requests The Advice Requests in old money style women's fashion communit…" at bounding box center [888, 217] width 525 height 253
copy div "The Advice Requests in old money style women's fashion communities cover topics…"
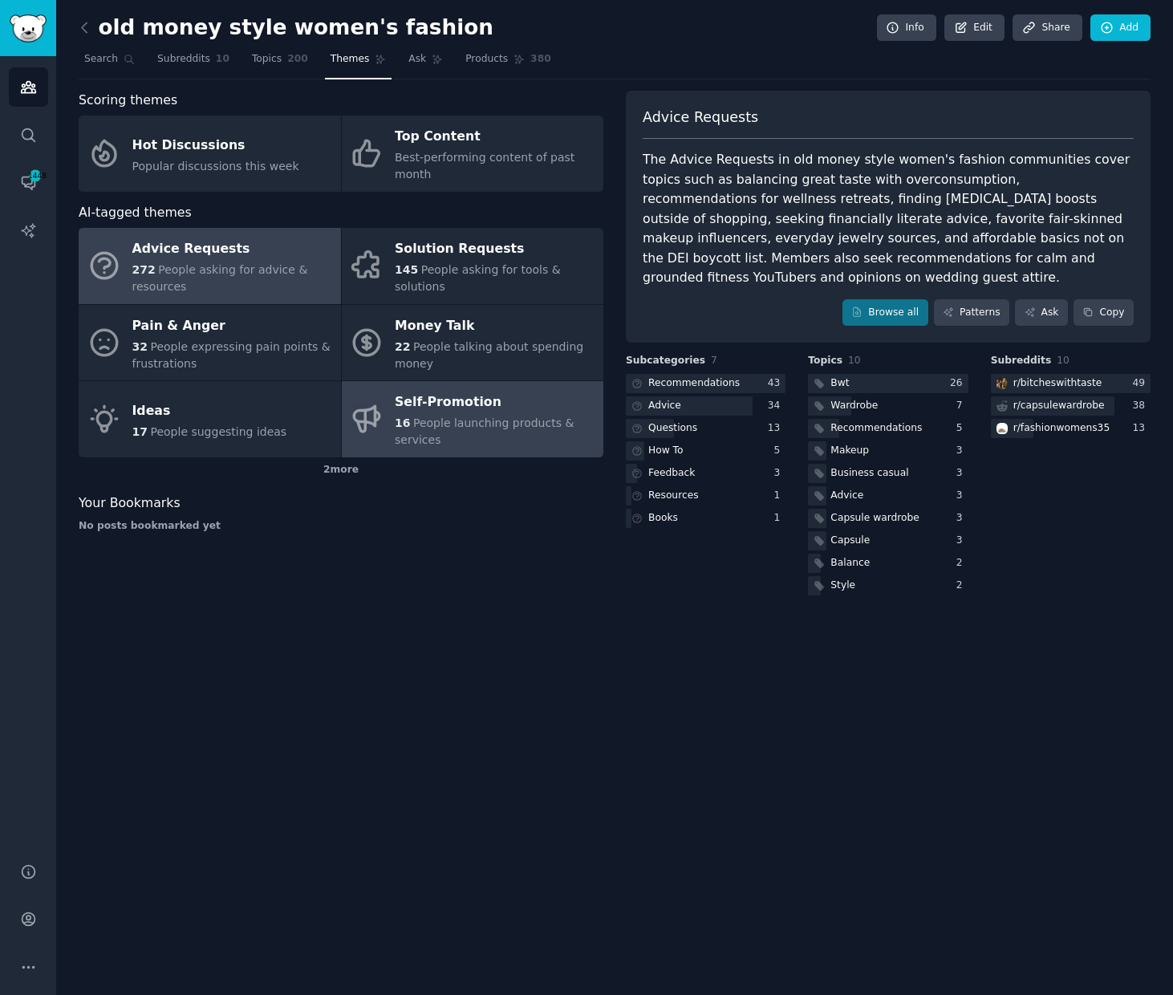
drag, startPoint x: 351, startPoint y: 685, endPoint x: 427, endPoint y: 449, distance: 248.0
click at [350, 685] on div "old money style women's fashion Info Edit Share Add Search Subreddits 10 Topics…" at bounding box center [614, 497] width 1117 height 995
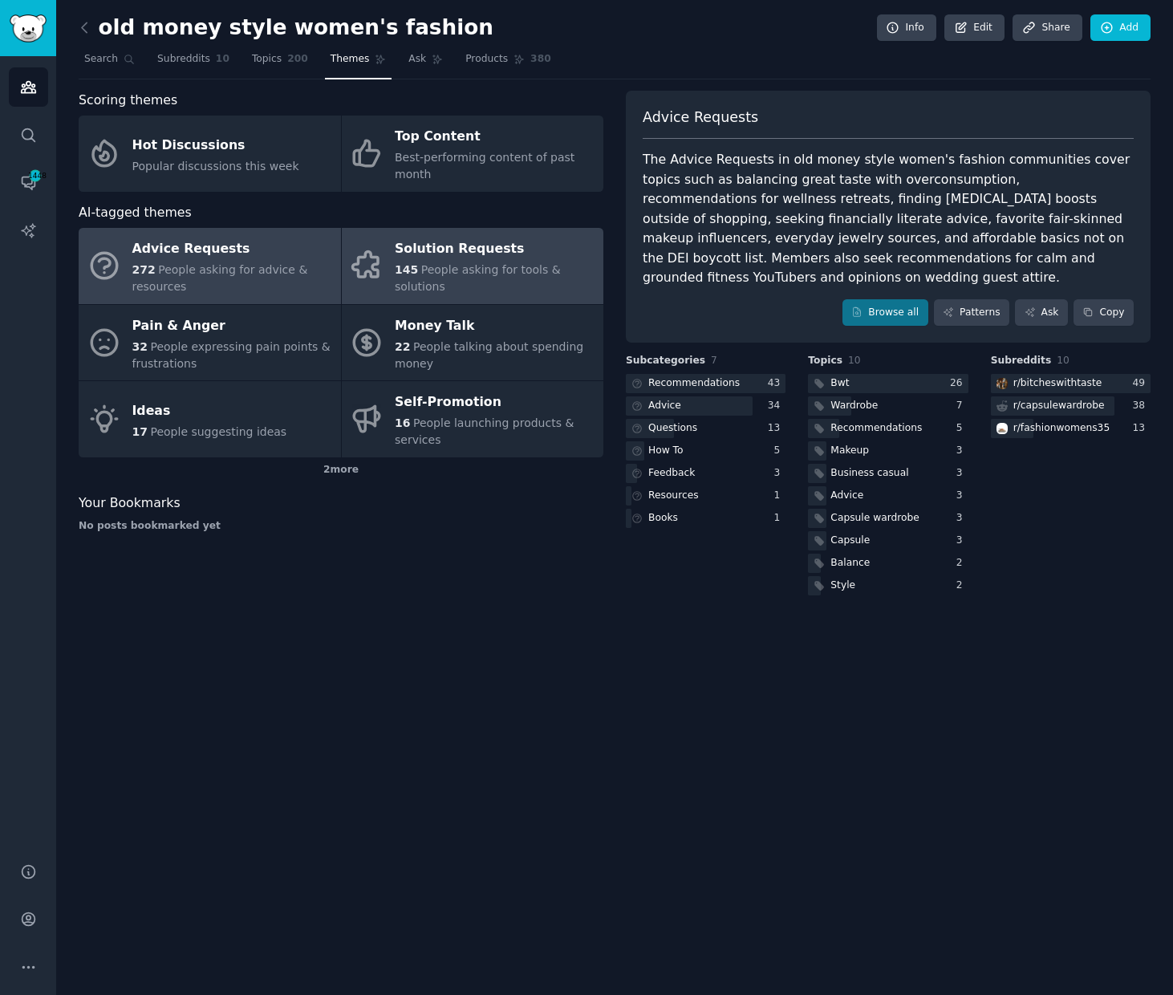
click at [457, 266] on span "People asking for tools & solutions" at bounding box center [478, 278] width 166 height 30
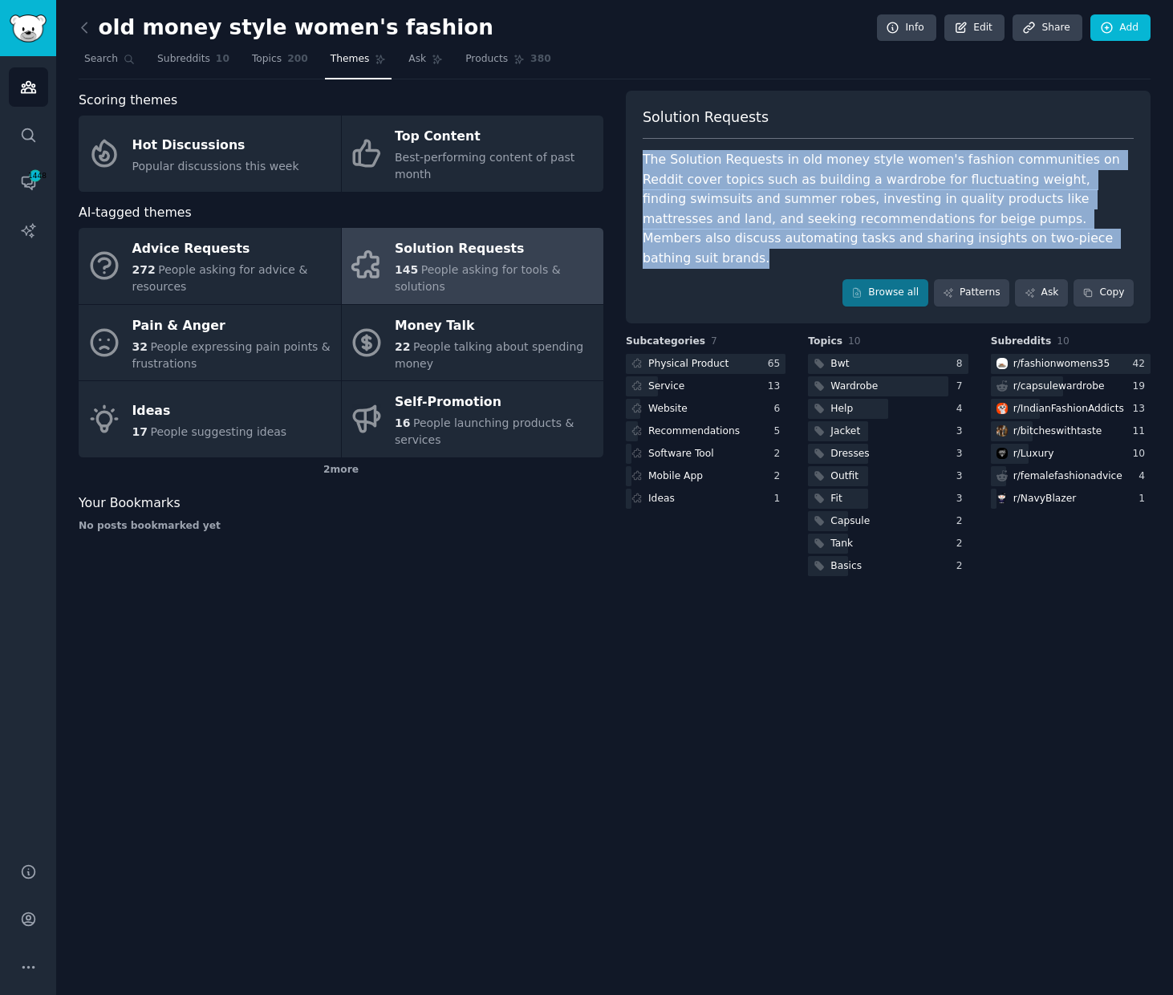
drag, startPoint x: 640, startPoint y: 152, endPoint x: 888, endPoint y: 187, distance: 249.6
click at [1116, 242] on div "Solution Requests The Solution Requests in old money style women's fashion comm…" at bounding box center [888, 207] width 525 height 233
copy div "The Solution Requests in old money style women's fashion communities on Reddit …"
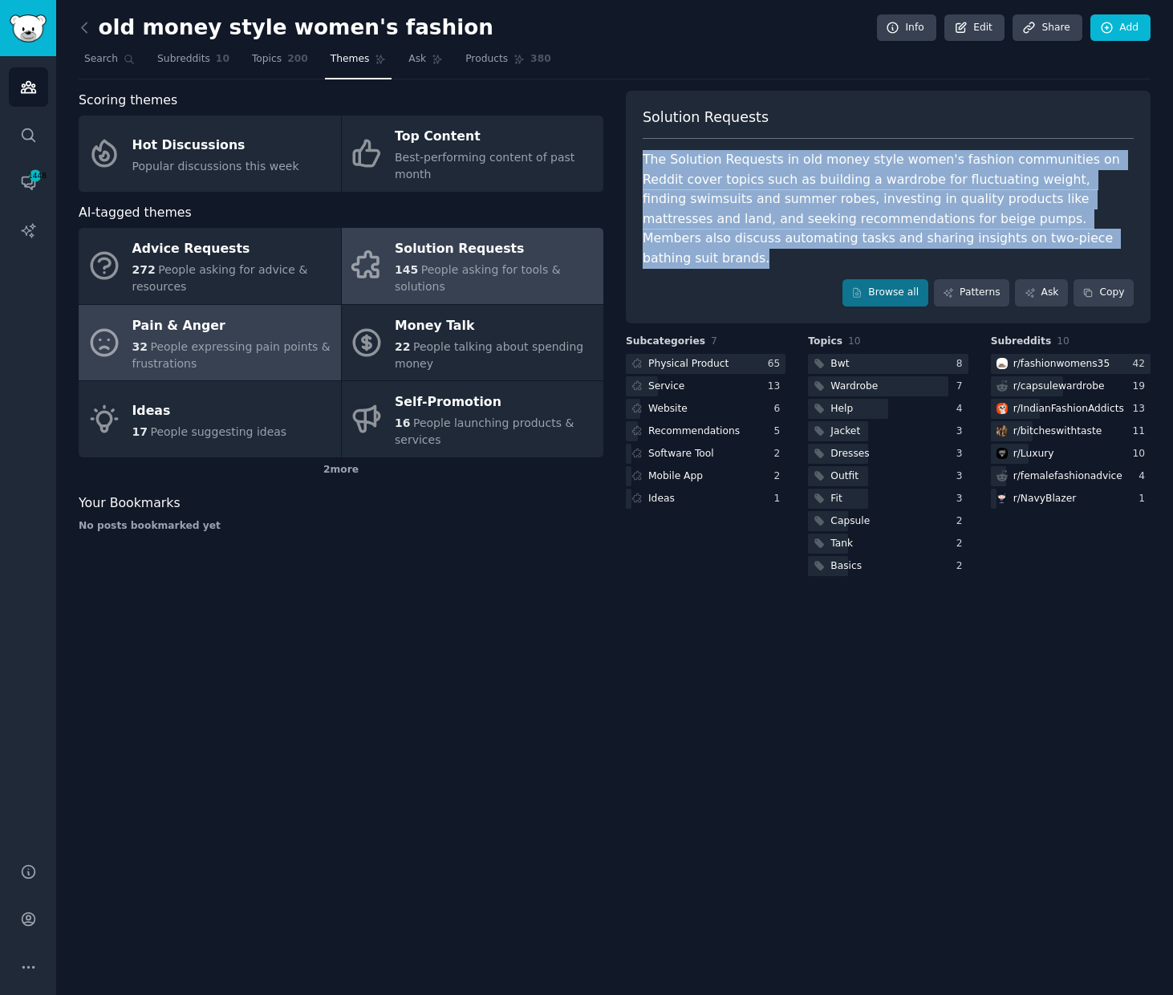
drag, startPoint x: 205, startPoint y: 322, endPoint x: 216, endPoint y: 325, distance: 10.9
click at [205, 322] on div "Pain & Anger" at bounding box center [232, 326] width 201 height 26
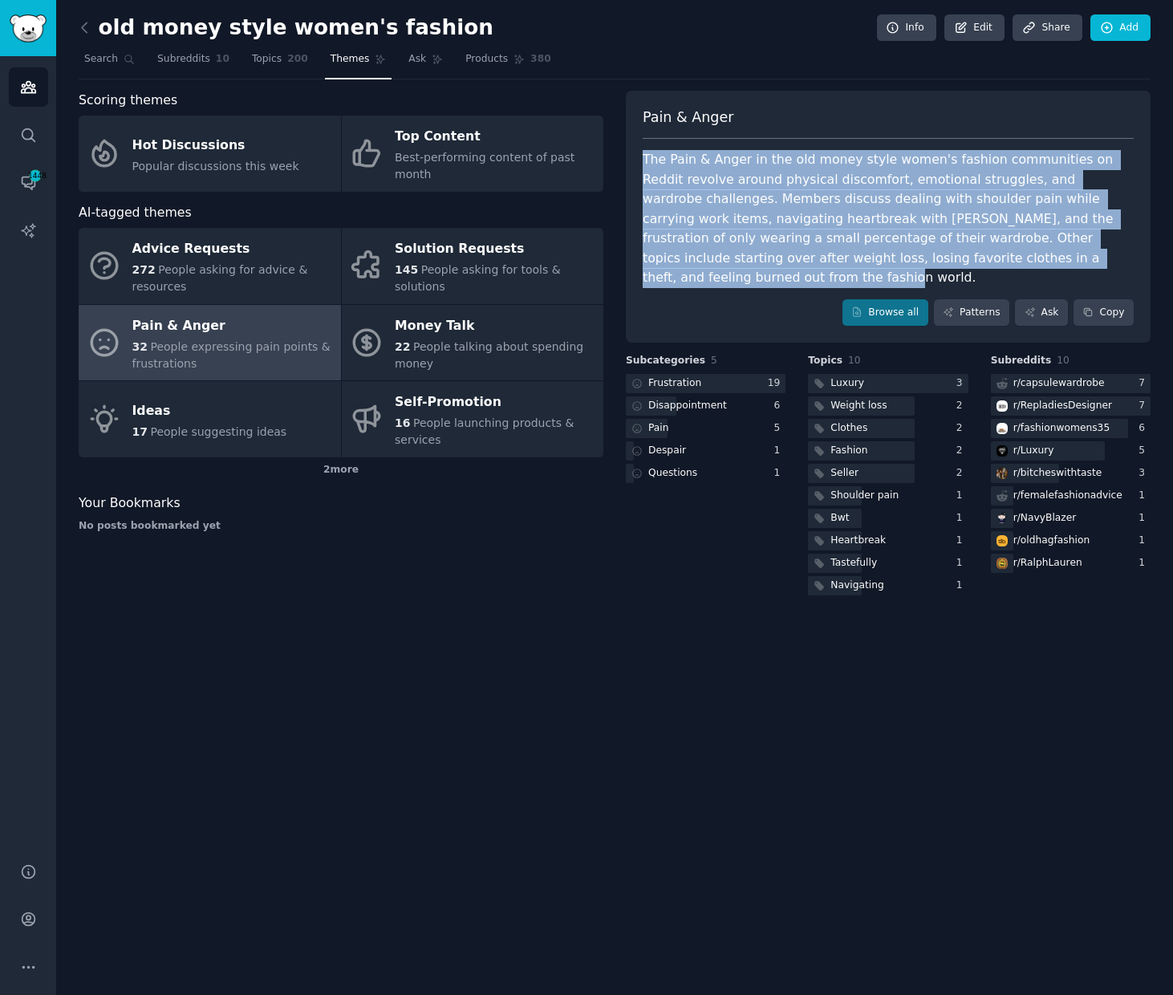
drag, startPoint x: 637, startPoint y: 150, endPoint x: 747, endPoint y: 275, distance: 166.6
click at [747, 275] on div "Pain & Anger The Pain & [PERSON_NAME] in the old money style women's fashion co…" at bounding box center [888, 217] width 525 height 253
drag, startPoint x: 362, startPoint y: 676, endPoint x: 384, endPoint y: 641, distance: 40.7
click at [362, 676] on div "old money style women's fashion Info Edit Share Add Search Subreddits 10 Topics…" at bounding box center [614, 497] width 1117 height 995
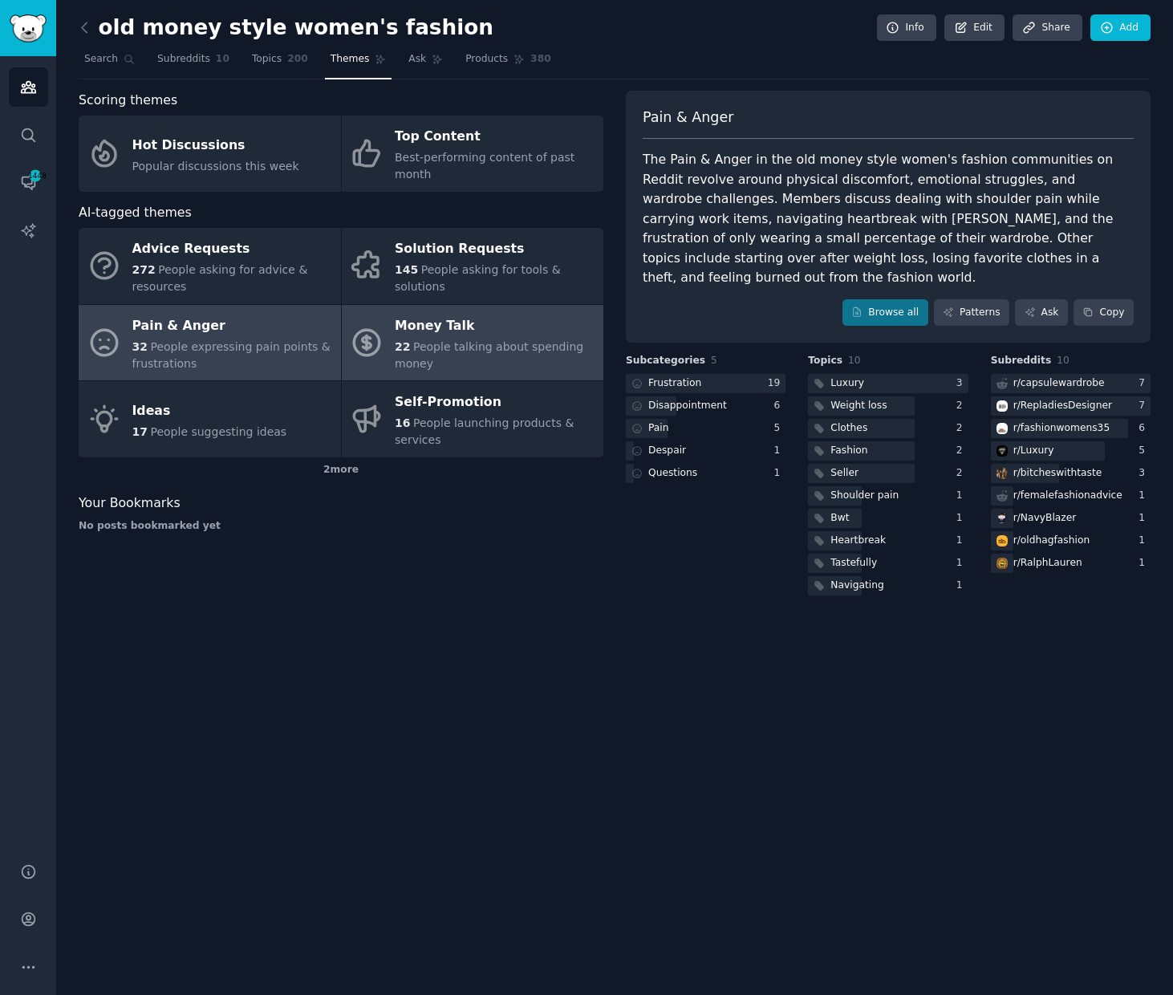
click at [441, 330] on div "Money Talk" at bounding box center [495, 326] width 201 height 26
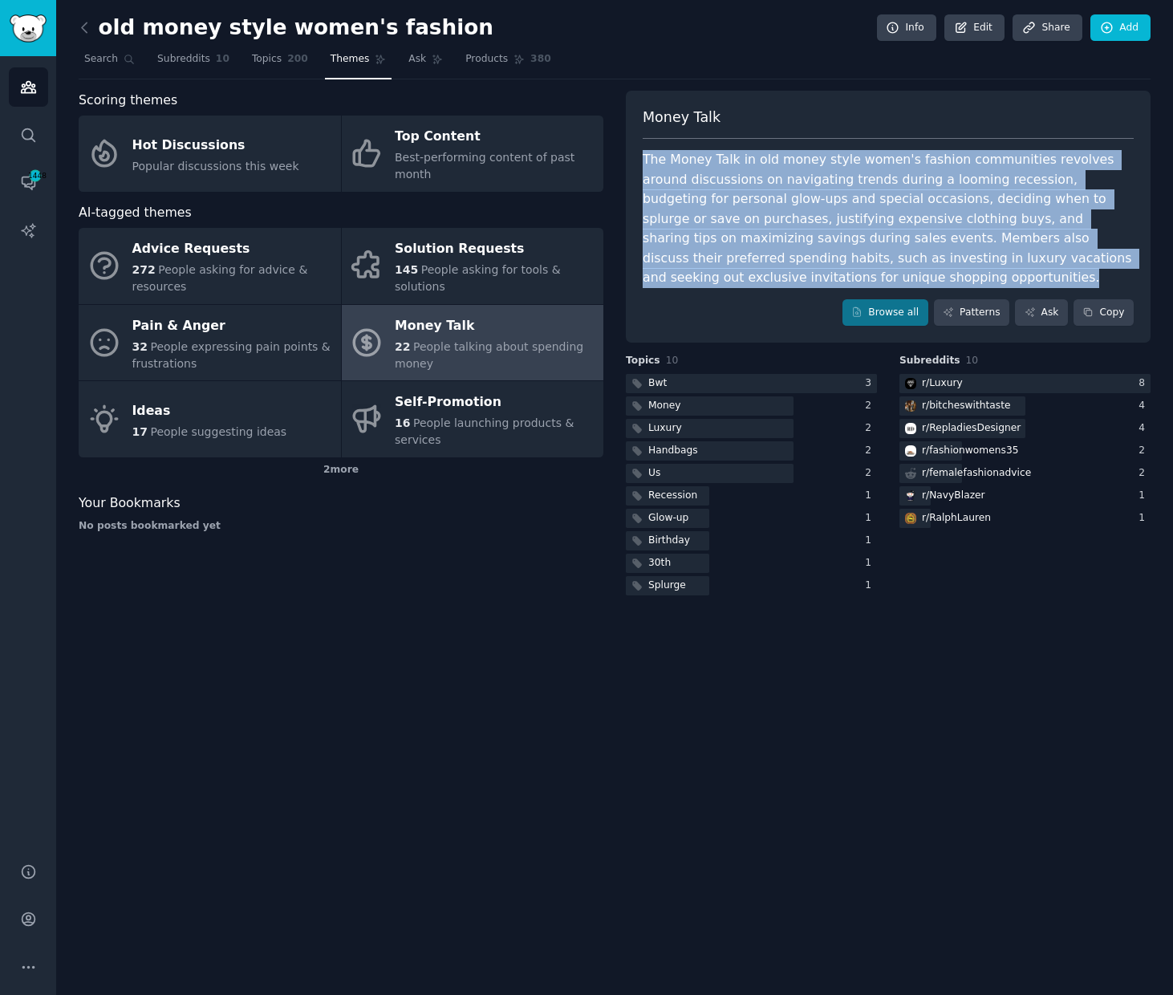
drag, startPoint x: 632, startPoint y: 152, endPoint x: 905, endPoint y: 273, distance: 298.2
click at [905, 273] on div "Money Talk The Money Talk in old money style women's fashion communities revolv…" at bounding box center [888, 217] width 525 height 253
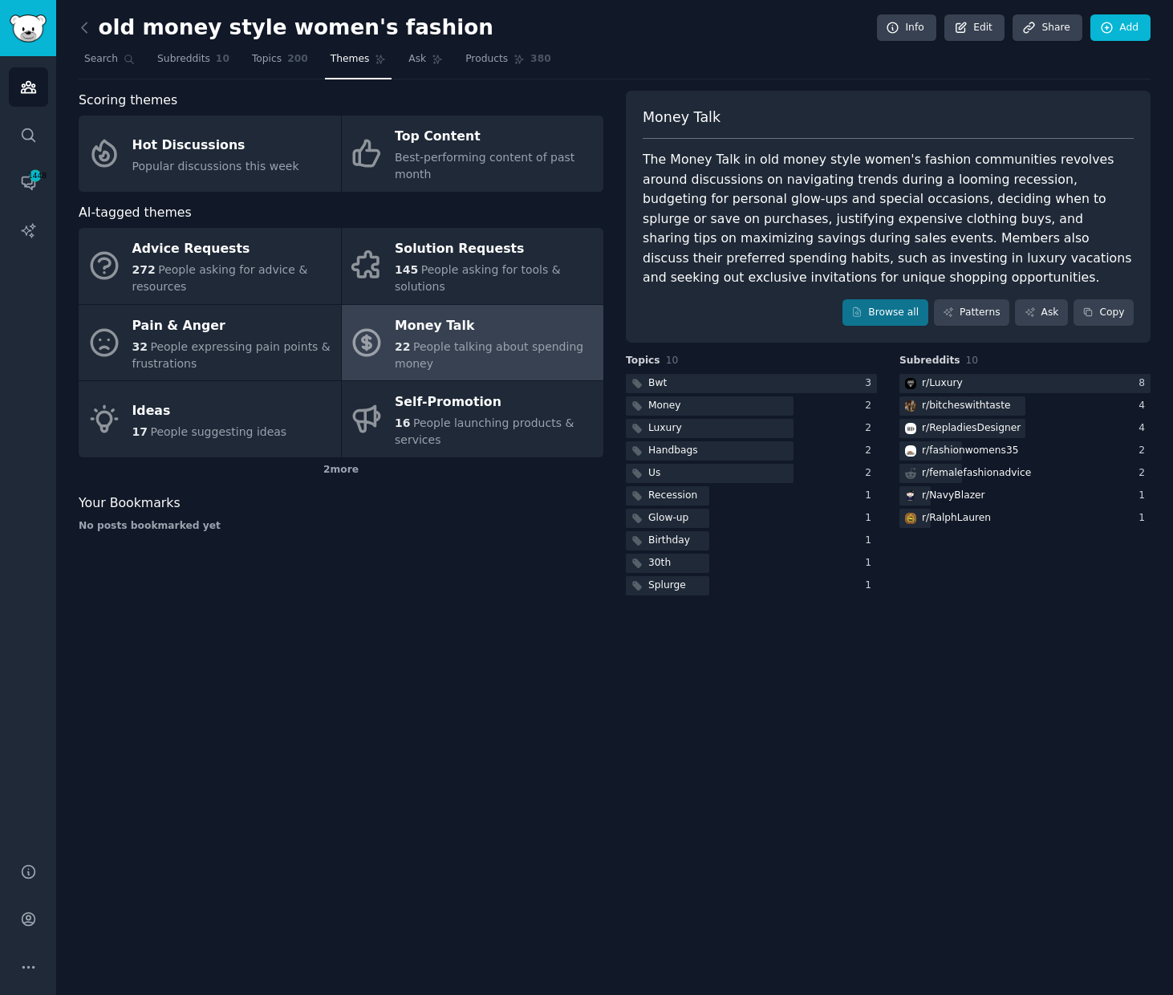
click at [263, 725] on div "old money style women's fashion Info Edit Share Add Search Subreddits 10 Topics…" at bounding box center [614, 497] width 1117 height 995
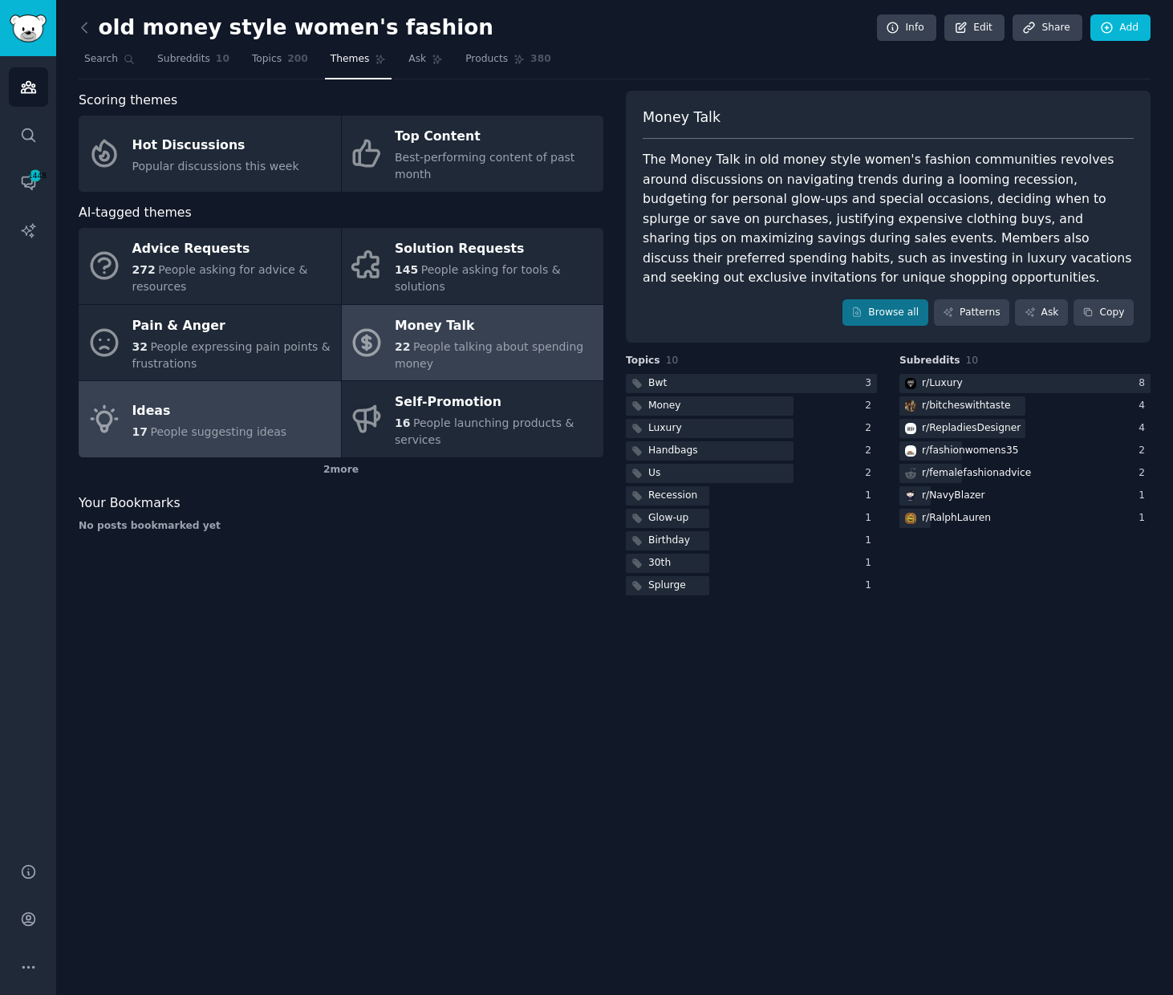
click at [190, 425] on span "People suggesting ideas" at bounding box center [218, 431] width 136 height 13
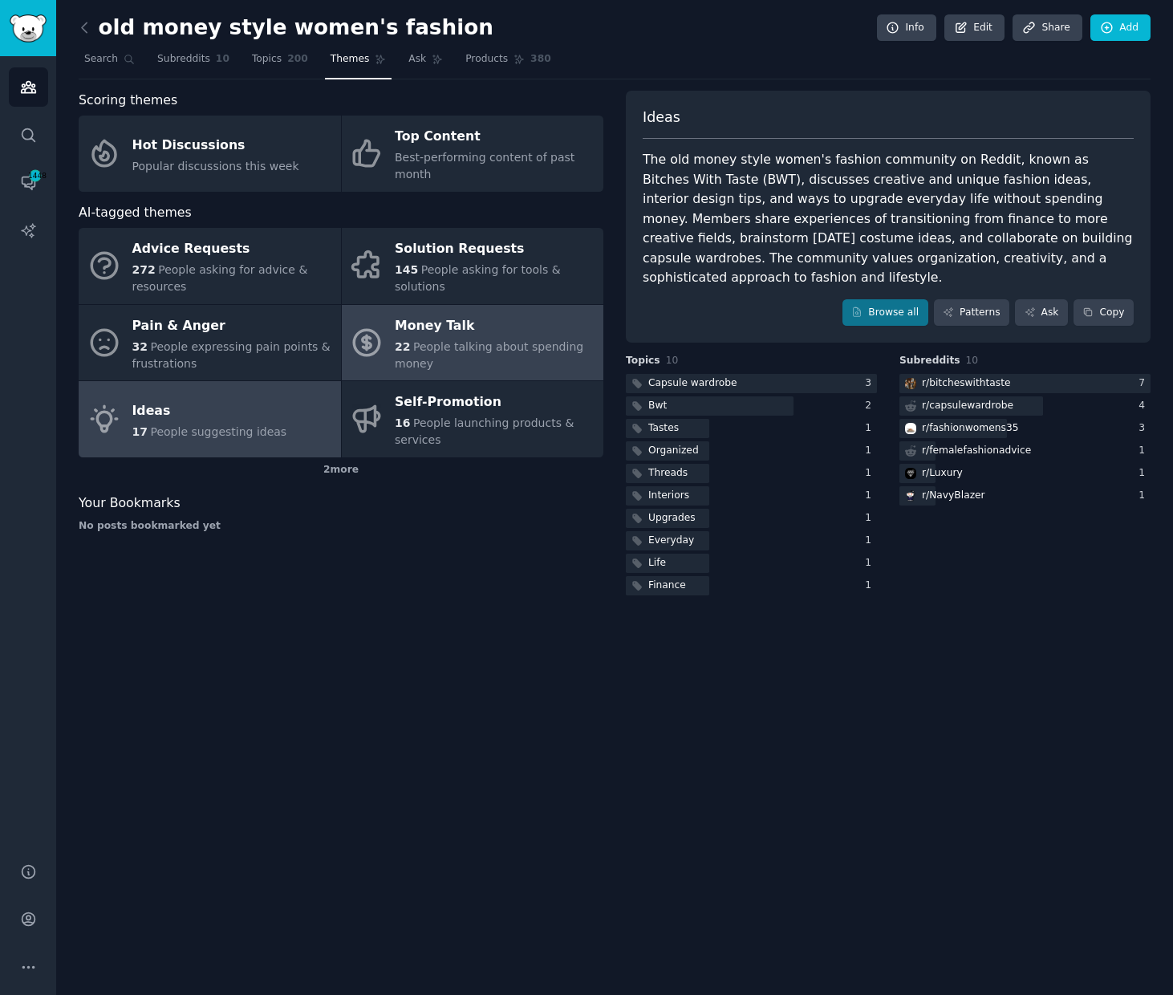
click at [454, 340] on span "People talking about spending money" at bounding box center [489, 355] width 189 height 30
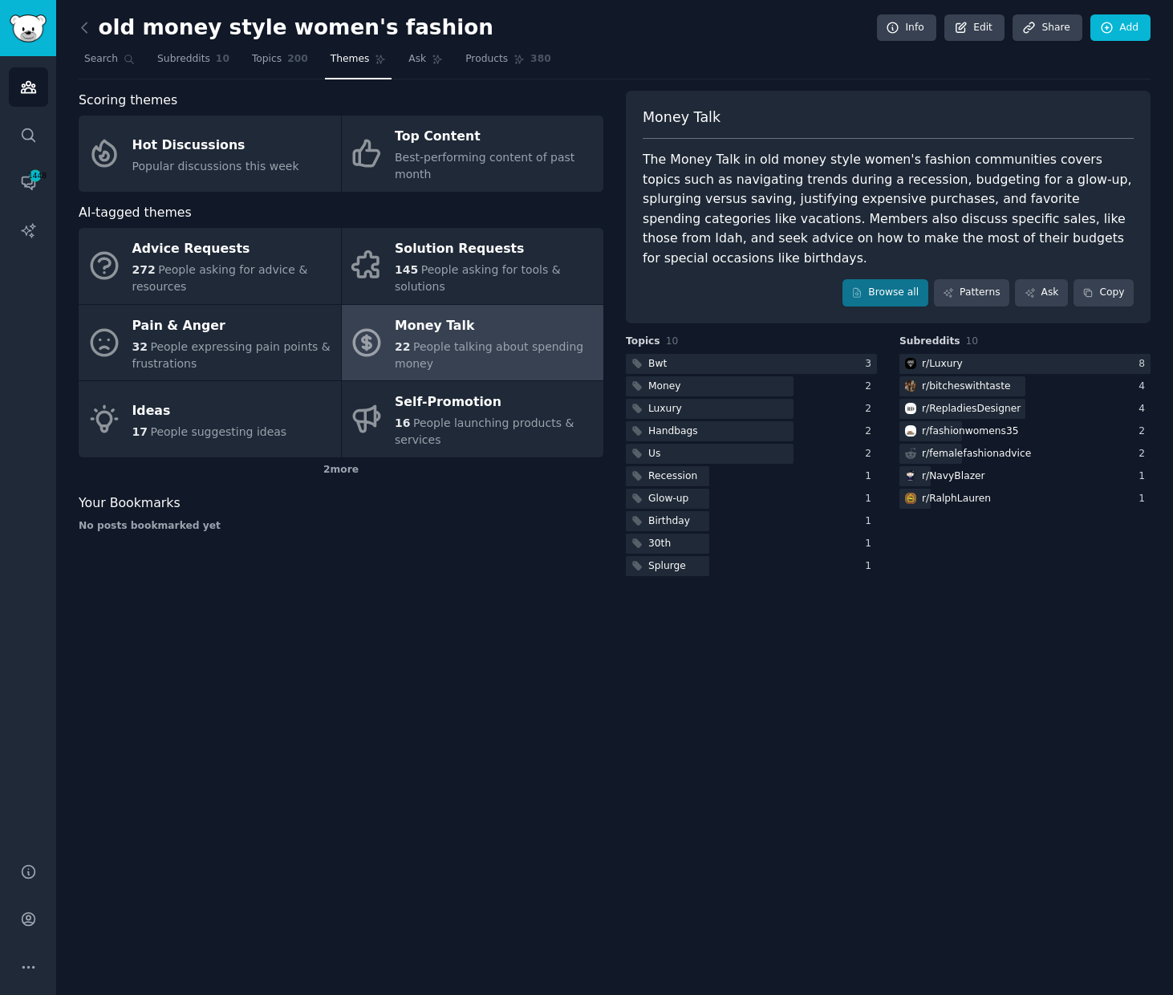
click at [847, 725] on div "old money style women's fashion Info Edit Share Add Search Subreddits 10 Topics…" at bounding box center [614, 497] width 1117 height 995
click at [763, 725] on div "old money style women's fashion Info Edit Share Add Search Subreddits 10 Topics…" at bounding box center [614, 497] width 1117 height 995
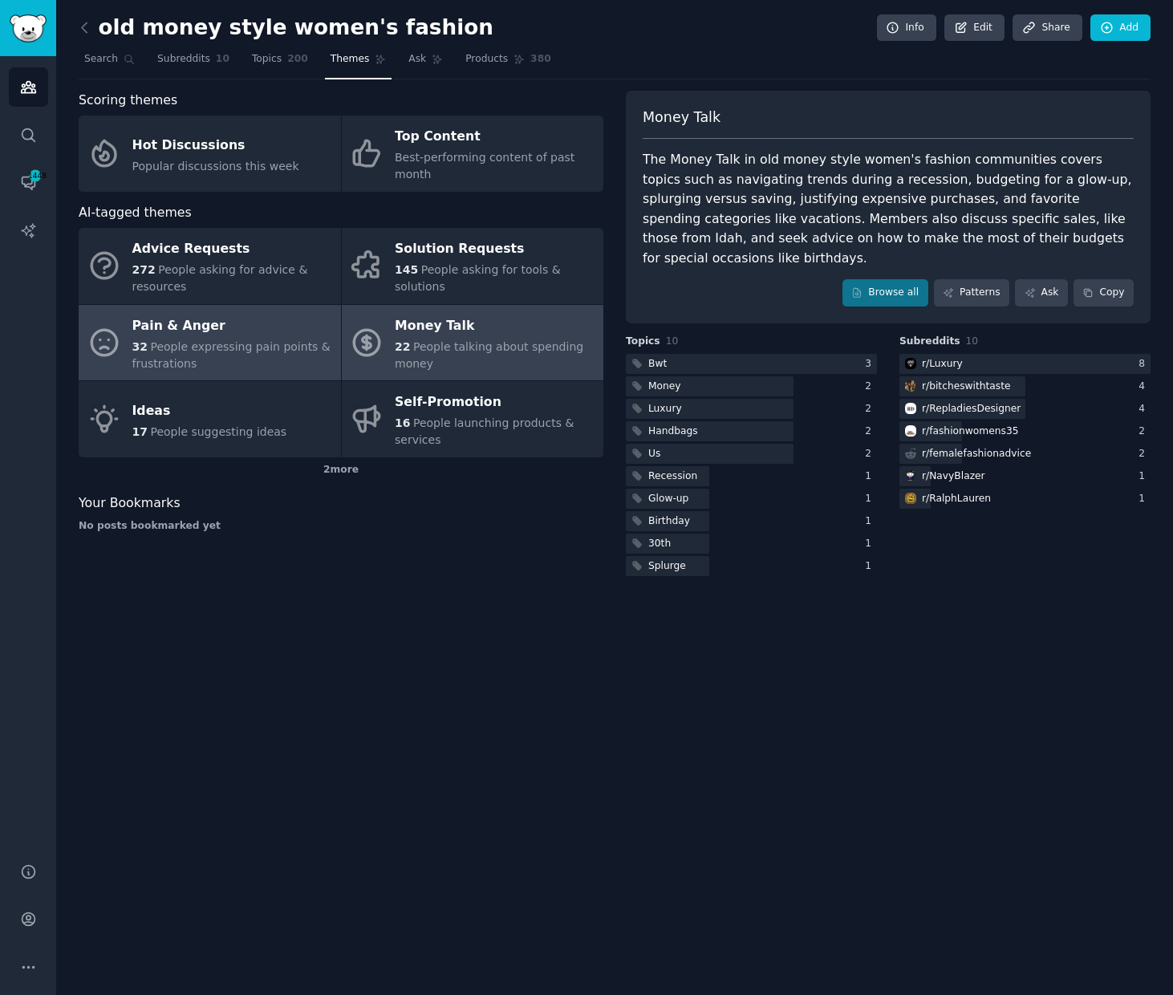
click at [202, 343] on span "People expressing pain points & frustrations" at bounding box center [231, 355] width 198 height 30
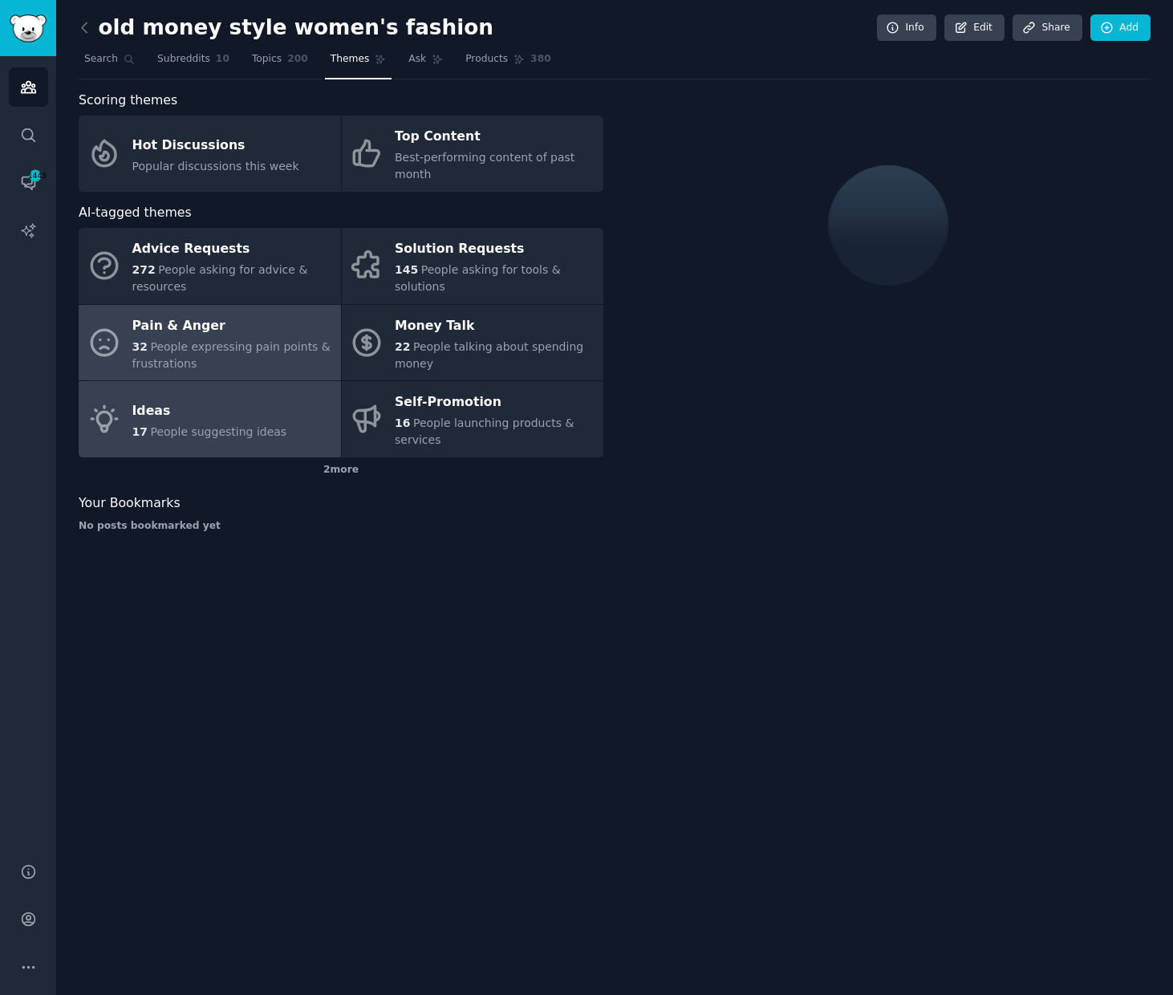
click at [220, 425] on span "People suggesting ideas" at bounding box center [218, 431] width 136 height 13
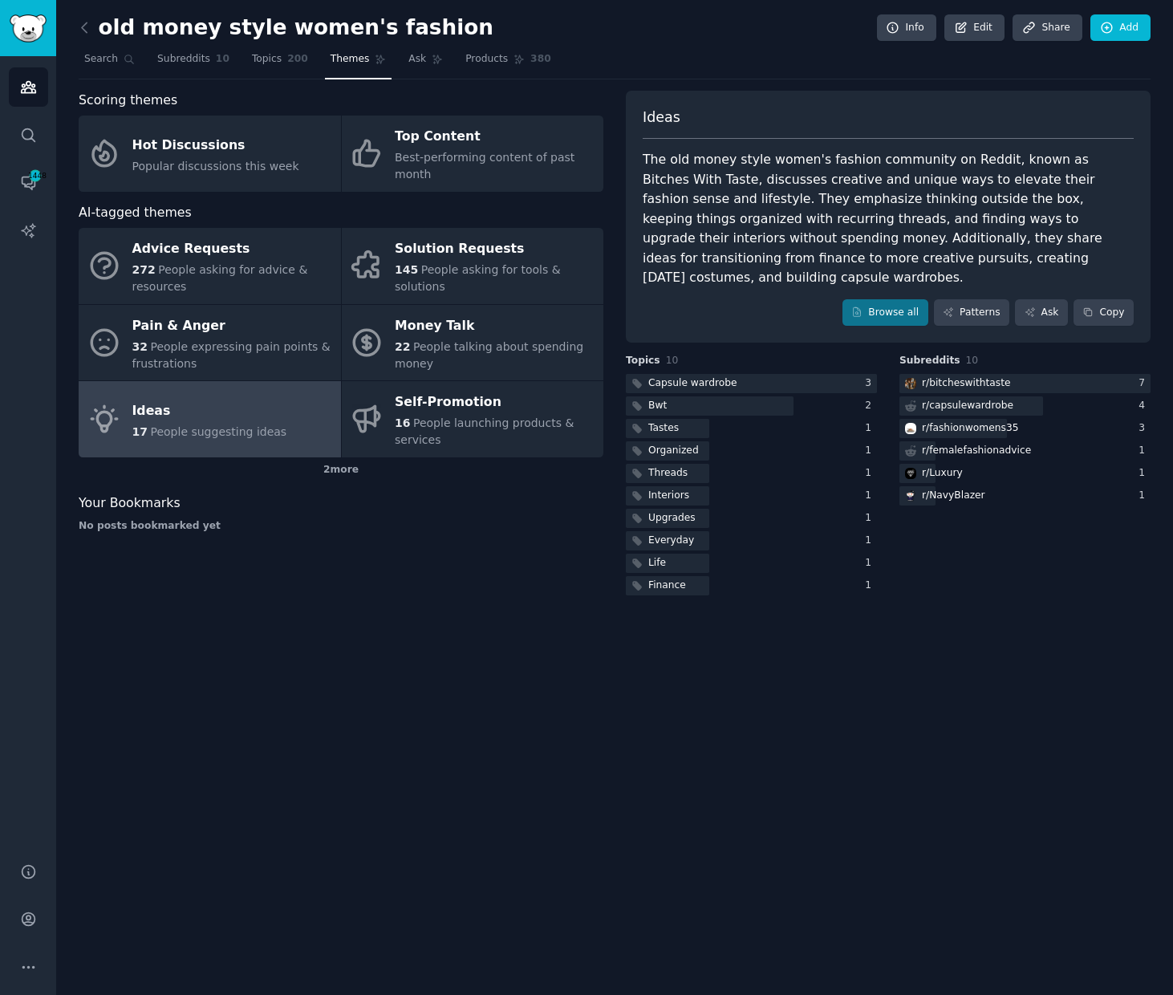
drag, startPoint x: 630, startPoint y: 151, endPoint x: 743, endPoint y: 237, distance: 142.0
click at [750, 282] on div "Ideas The old money style women's fashion community on Reddit, known as Bitches…" at bounding box center [888, 217] width 525 height 253
